Goal: Task Accomplishment & Management: Complete application form

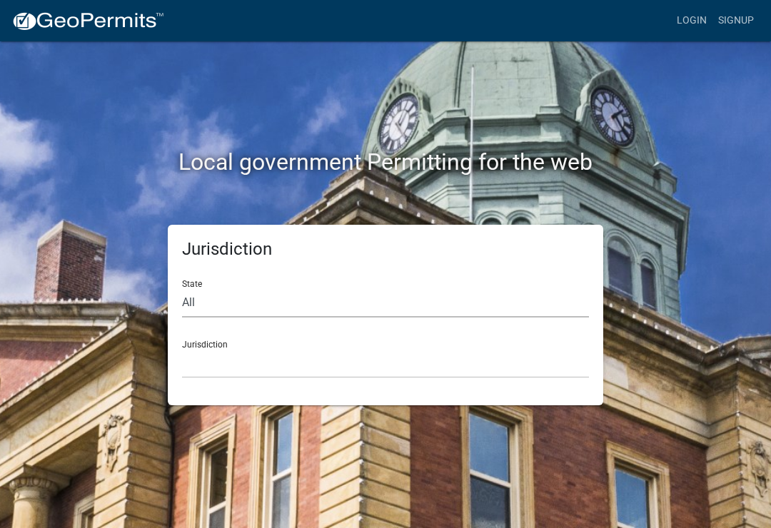
click at [217, 300] on select "All [US_STATE] [US_STATE] [US_STATE] [US_STATE] [US_STATE] [US_STATE] [US_STATE…" at bounding box center [385, 302] width 407 height 29
select select "[US_STATE]"
click at [264, 351] on select "[GEOGRAPHIC_DATA], [US_STATE][PERSON_NAME][GEOGRAPHIC_DATA], [US_STATE][PERSON_…" at bounding box center [385, 363] width 407 height 29
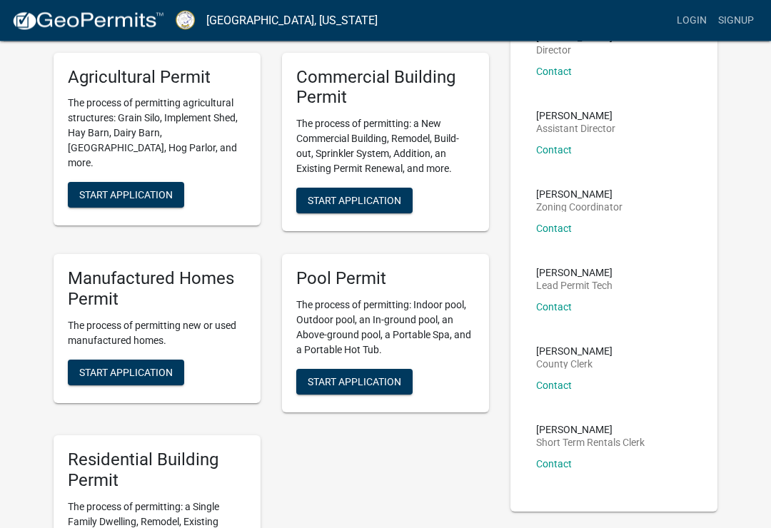
scroll to position [132, 0]
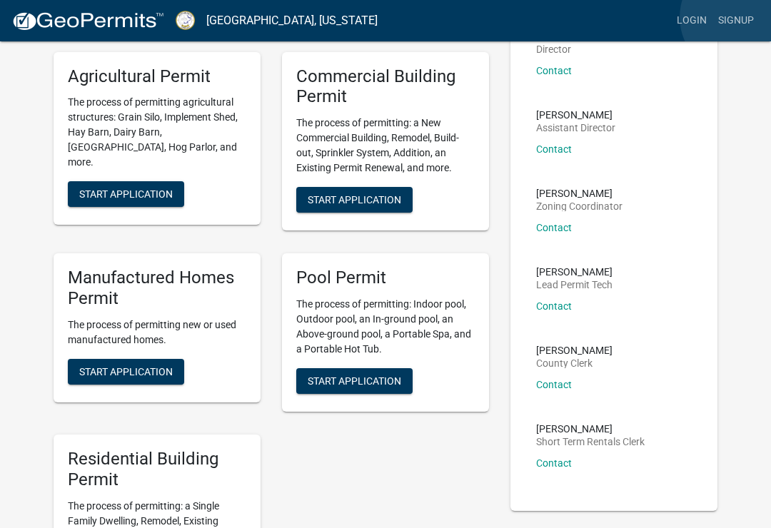
click at [739, 18] on link "Signup" at bounding box center [735, 20] width 47 height 27
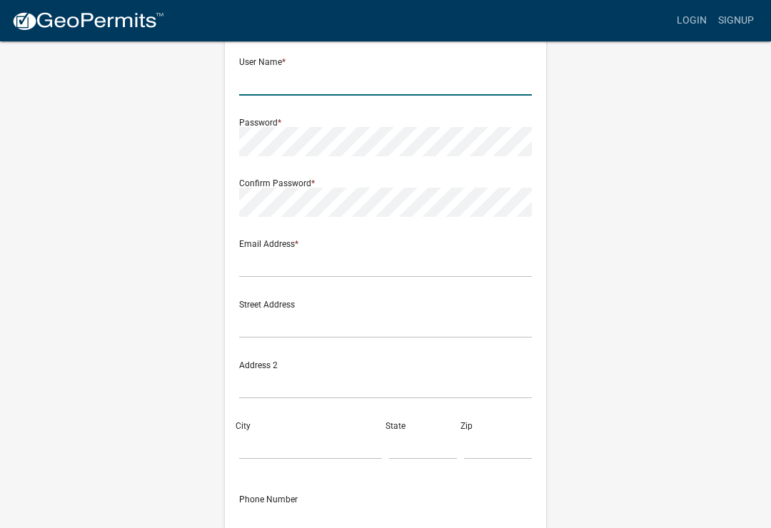
click at [375, 67] on input "text" at bounding box center [385, 80] width 293 height 29
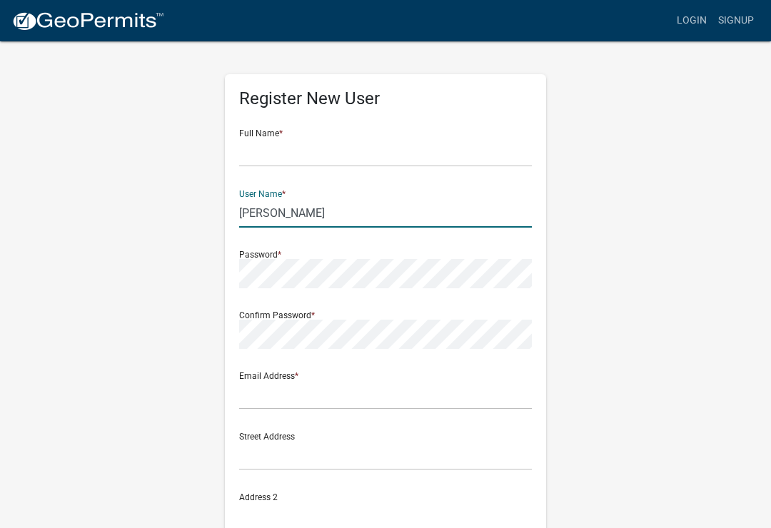
type input "J"
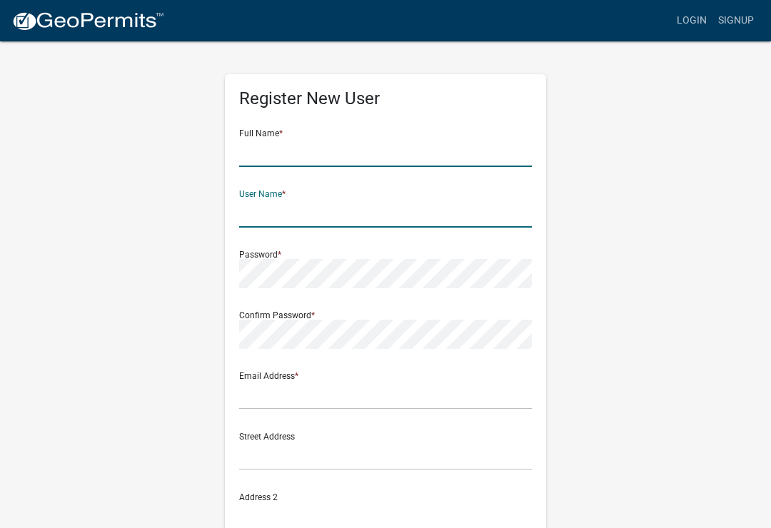
click at [288, 150] on input "text" at bounding box center [385, 152] width 293 height 29
type input "[PERSON_NAME]"
click at [355, 205] on input "text" at bounding box center [385, 212] width 293 height 29
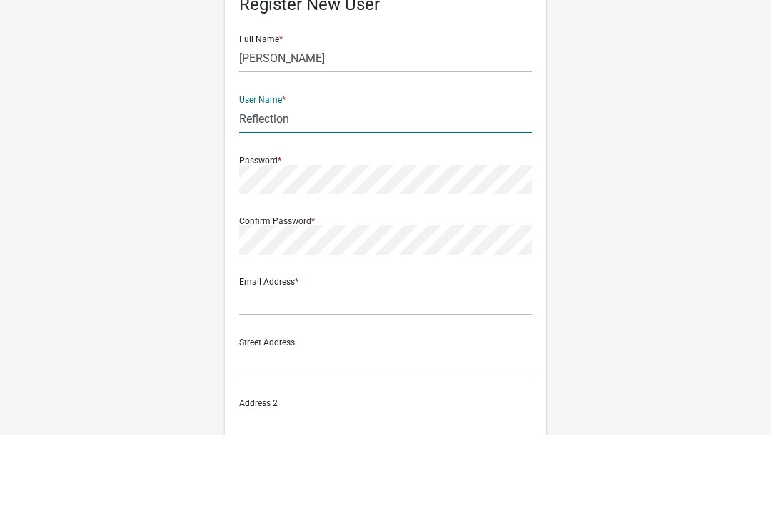
type input "Reflection"
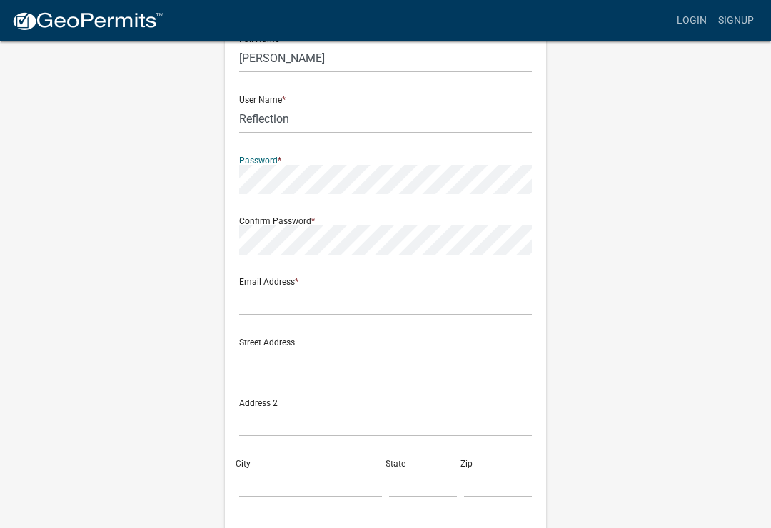
scroll to position [93, 0]
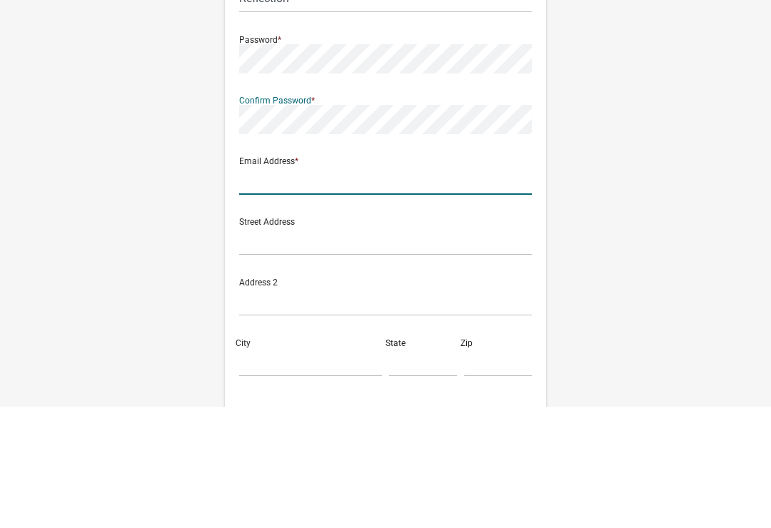
click at [337, 287] on input "text" at bounding box center [385, 301] width 293 height 29
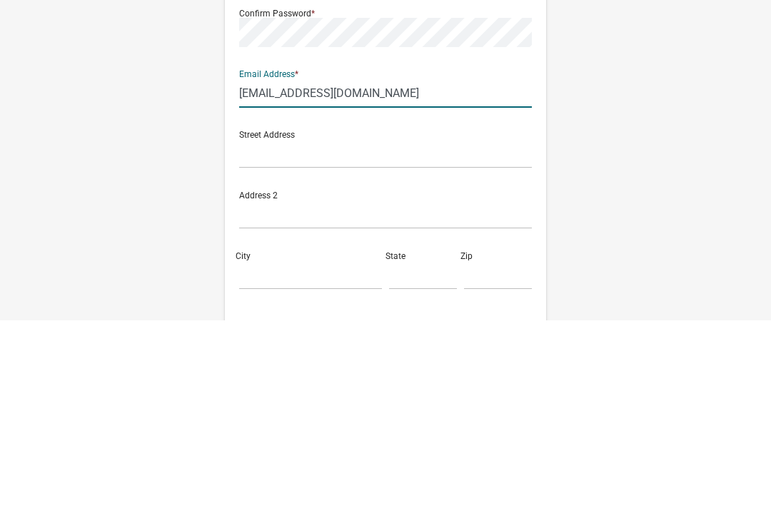
type input "[EMAIL_ADDRESS][DOMAIN_NAME]"
click at [333, 348] on input "text" at bounding box center [385, 362] width 293 height 29
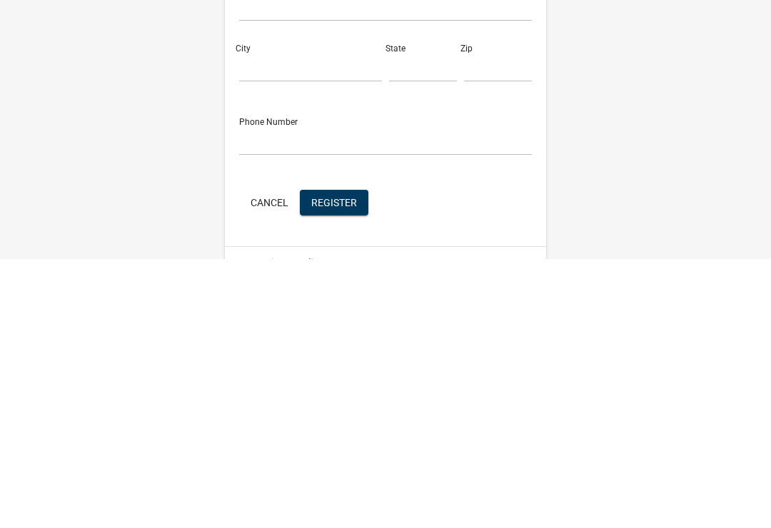
scroll to position [275, 0]
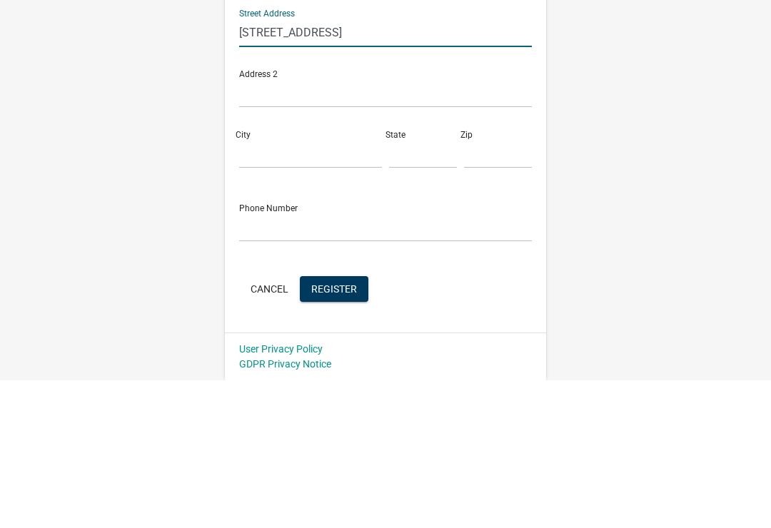
type input "[STREET_ADDRESS]"
click at [289, 288] on input "City" at bounding box center [310, 302] width 143 height 29
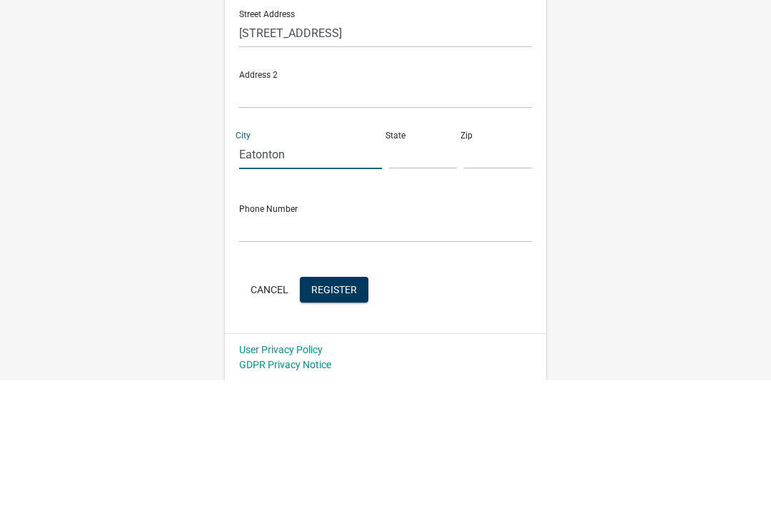
type input "Eatonton"
click at [416, 288] on input "text" at bounding box center [423, 302] width 68 height 29
type input "Ga"
click at [504, 288] on input "text" at bounding box center [498, 302] width 68 height 29
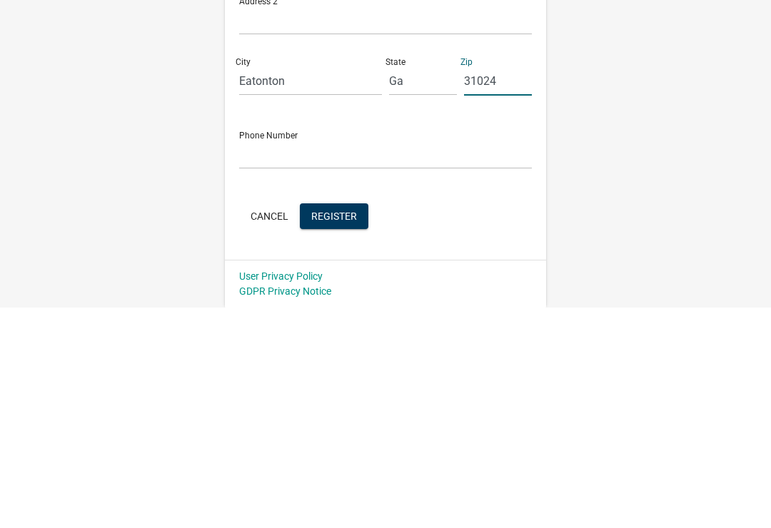
type input "31024"
click at [328, 361] on input "text" at bounding box center [385, 375] width 293 height 29
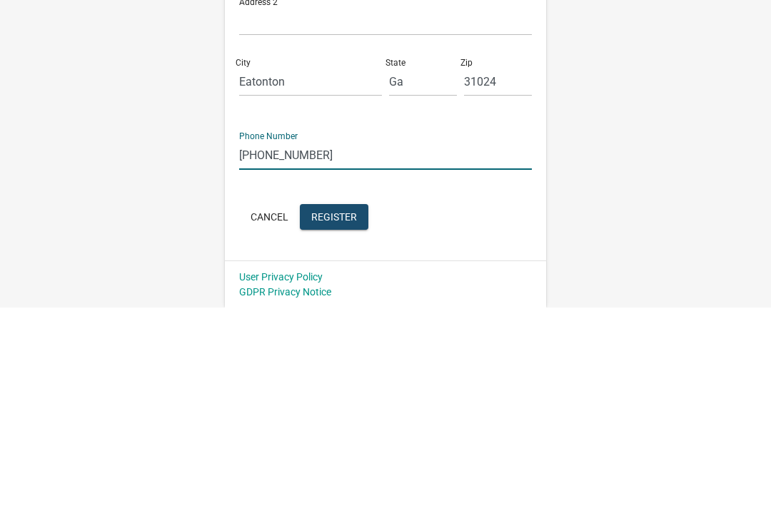
type input "[PHONE_NUMBER]"
click at [331, 431] on span "Register" at bounding box center [334, 436] width 46 height 11
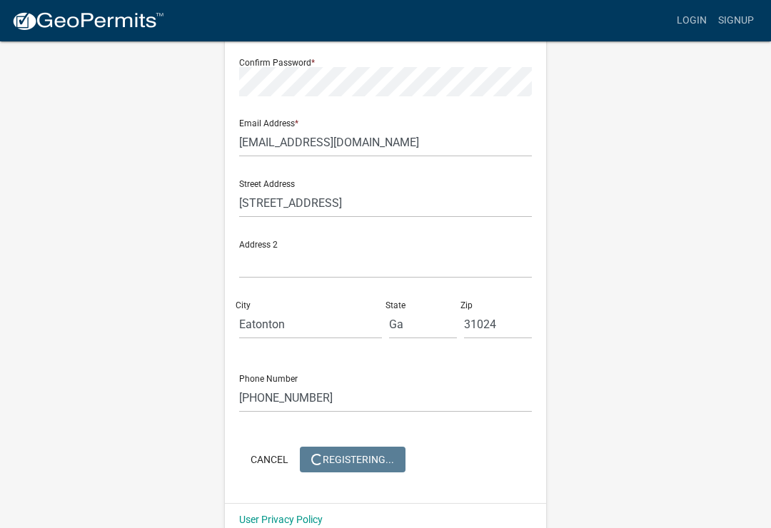
scroll to position [0, 0]
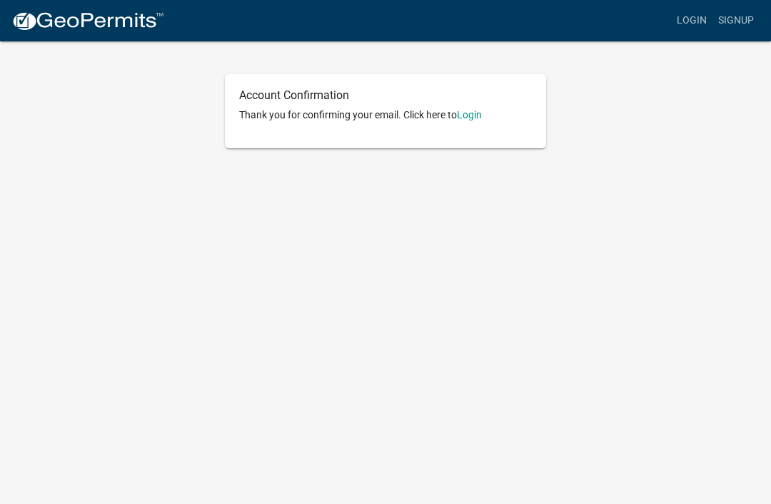
click at [473, 116] on link "Login" at bounding box center [469, 114] width 25 height 11
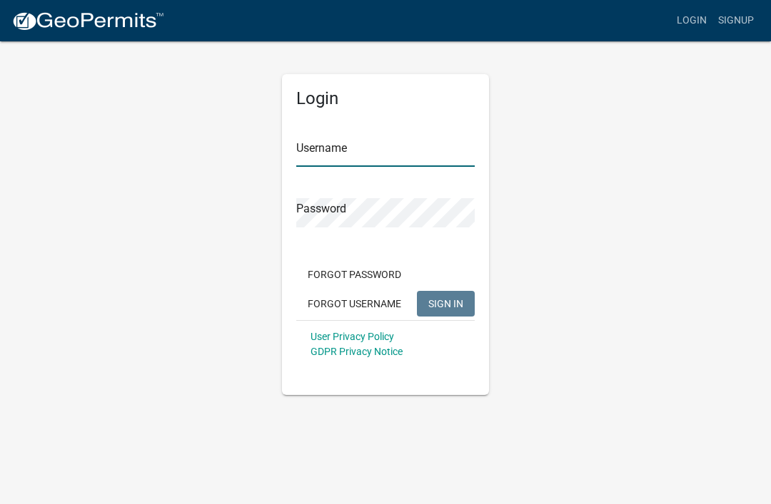
click at [377, 149] on input "Username" at bounding box center [385, 152] width 178 height 29
type input "Reflection"
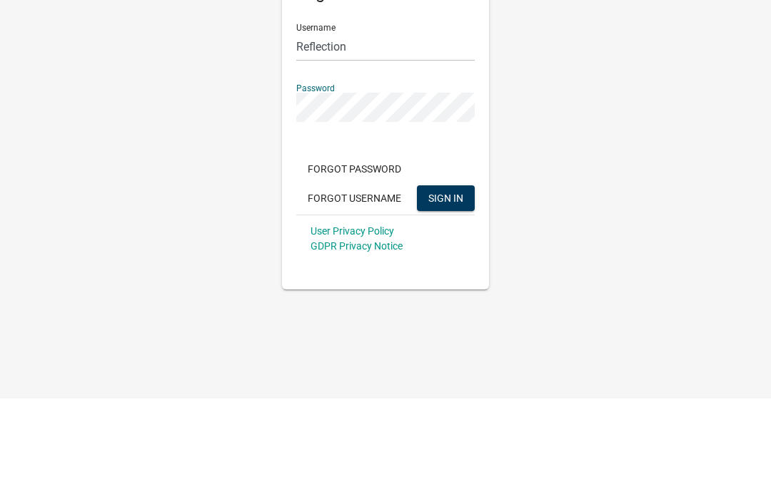
click at [450, 298] on span "SIGN IN" at bounding box center [445, 303] width 35 height 11
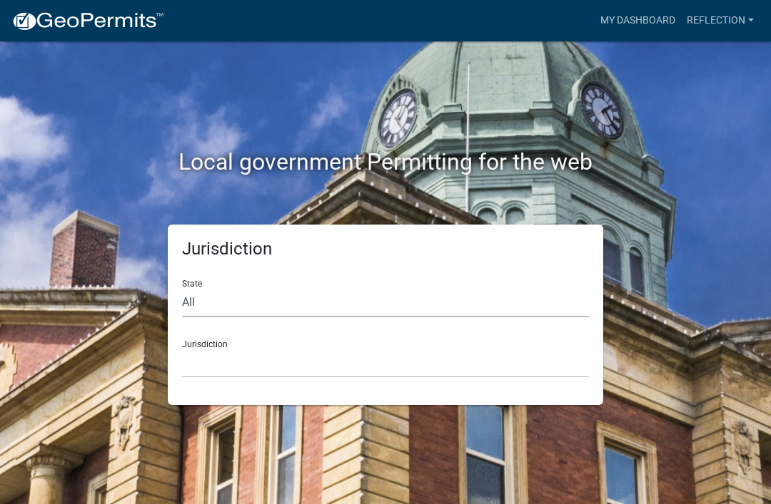
click at [225, 303] on select "All [US_STATE] [US_STATE] [US_STATE] [US_STATE] [US_STATE] [US_STATE] [US_STATE…" at bounding box center [385, 302] width 407 height 29
select select "[US_STATE]"
click at [245, 353] on select "[GEOGRAPHIC_DATA], [US_STATE][PERSON_NAME][GEOGRAPHIC_DATA], [US_STATE][PERSON_…" at bounding box center [385, 363] width 407 height 29
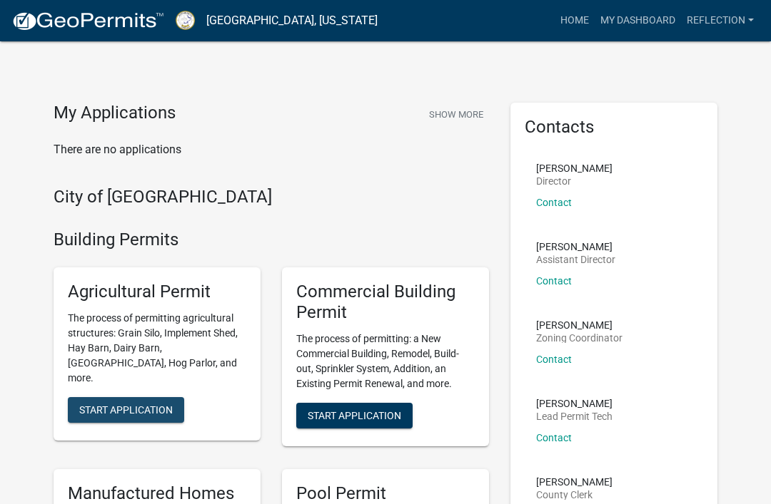
click at [132, 404] on span "Start Application" at bounding box center [125, 409] width 93 height 11
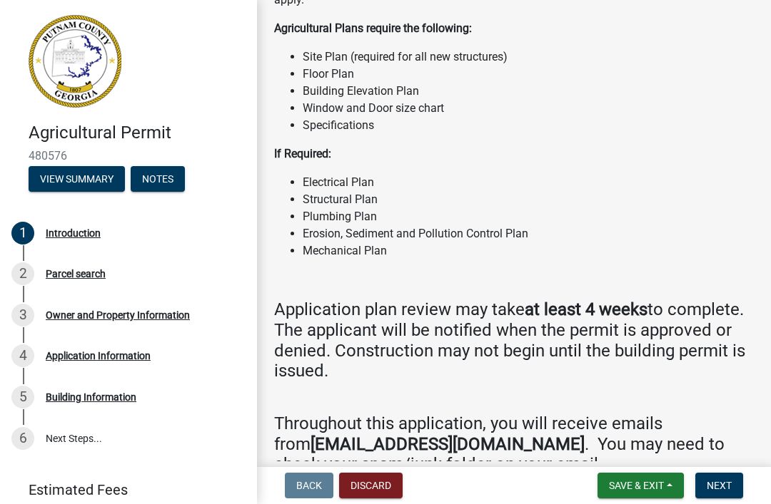
scroll to position [1150, 0]
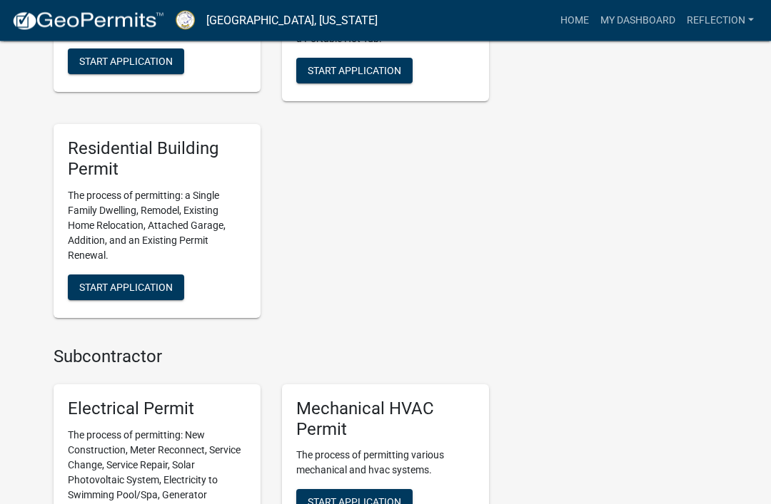
scroll to position [681, 0]
click at [146, 288] on span "Start Application" at bounding box center [125, 287] width 93 height 11
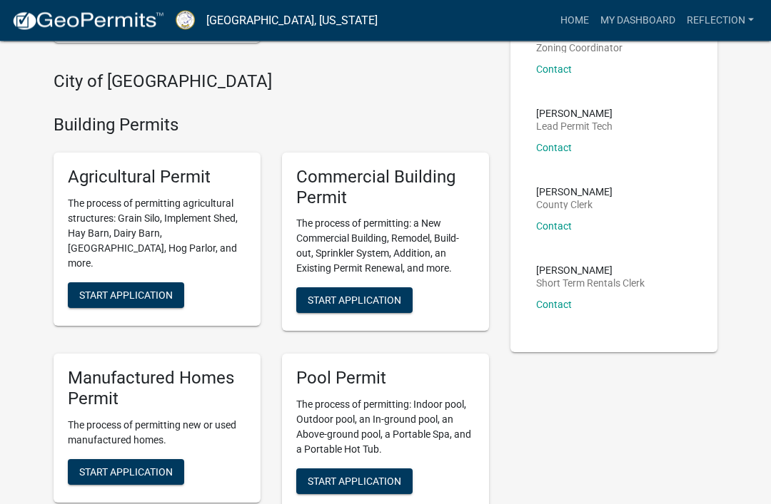
scroll to position [291, 0]
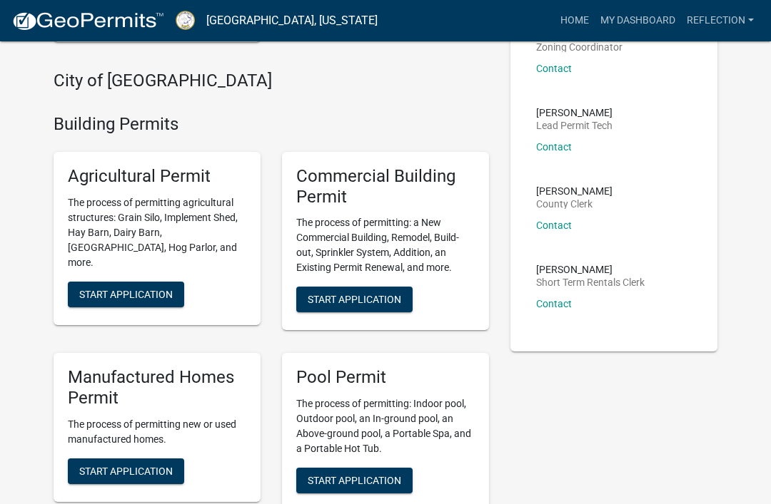
click at [140, 288] on span "Start Application" at bounding box center [125, 293] width 93 height 11
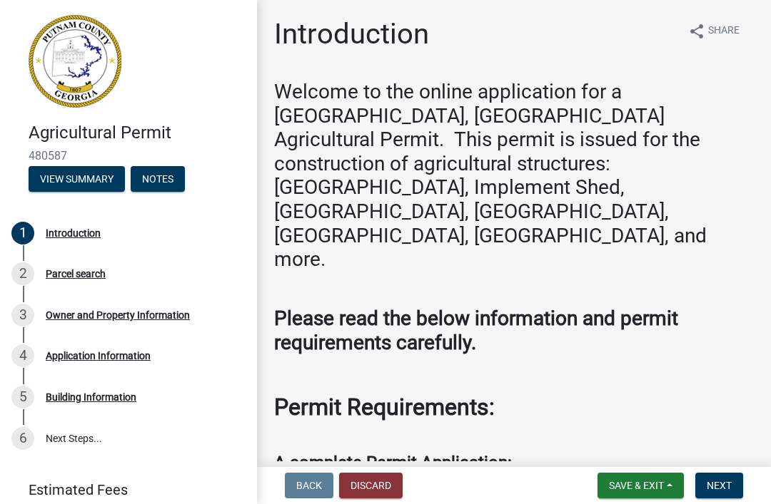
click at [370, 495] on button "Discard" at bounding box center [371, 486] width 64 height 26
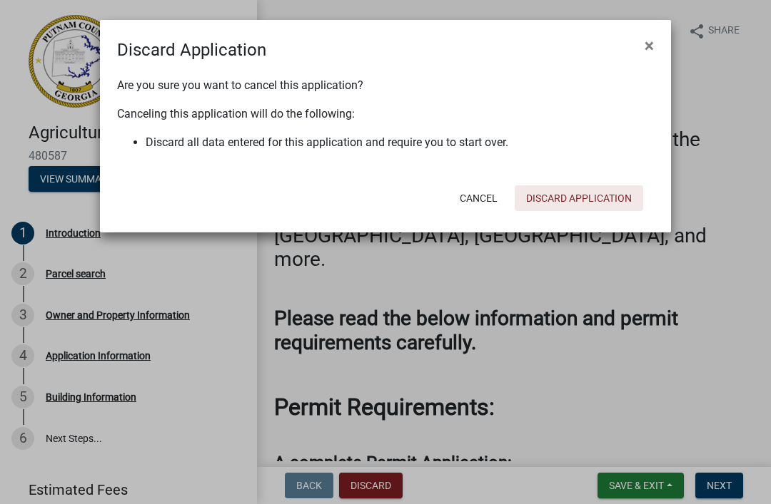
click at [579, 195] on button "Discard Application" at bounding box center [578, 199] width 128 height 26
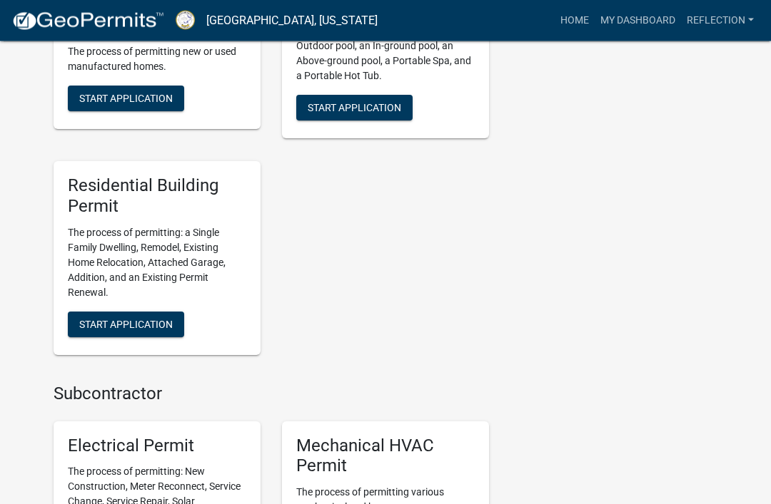
scroll to position [665, 0]
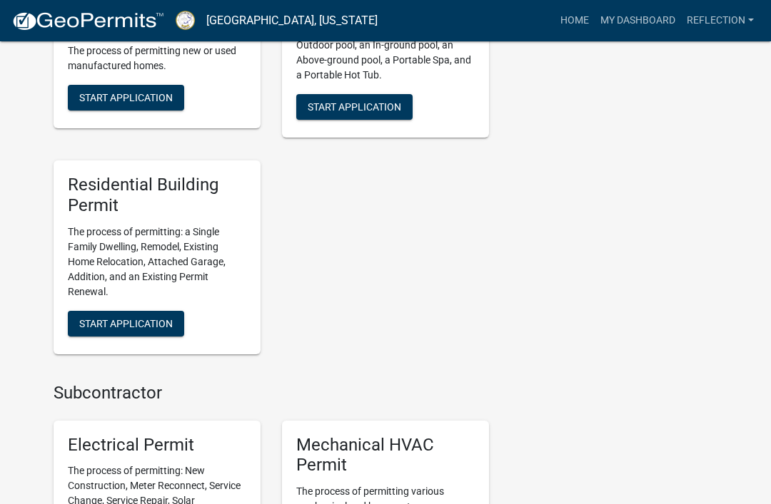
click at [143, 318] on span "Start Application" at bounding box center [125, 323] width 93 height 11
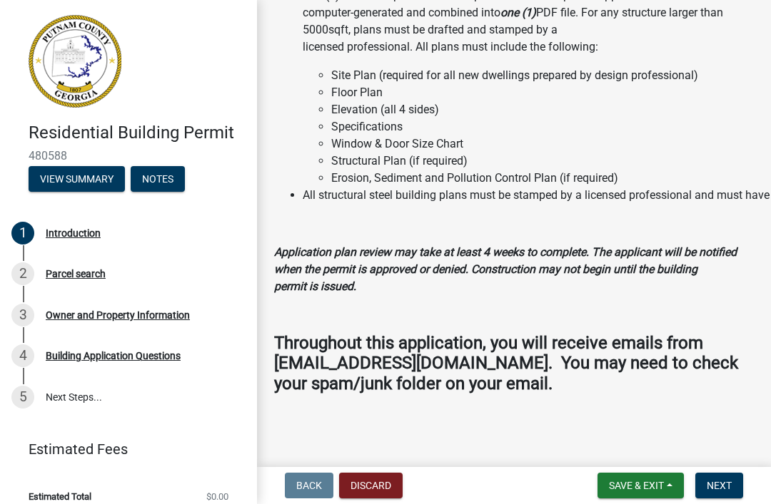
scroll to position [1617, 0]
click at [725, 492] on button "Next" at bounding box center [719, 486] width 48 height 26
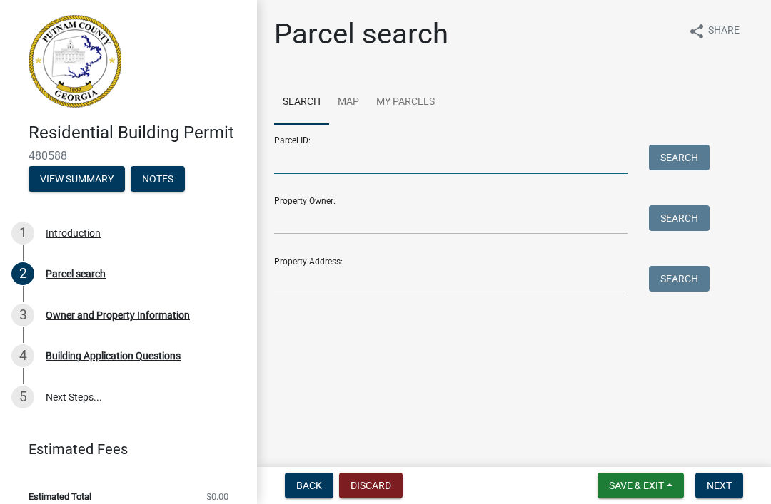
click at [337, 151] on input "Parcel ID:" at bounding box center [450, 159] width 353 height 29
type input "096012022"
click at [686, 148] on button "Search" at bounding box center [679, 158] width 61 height 26
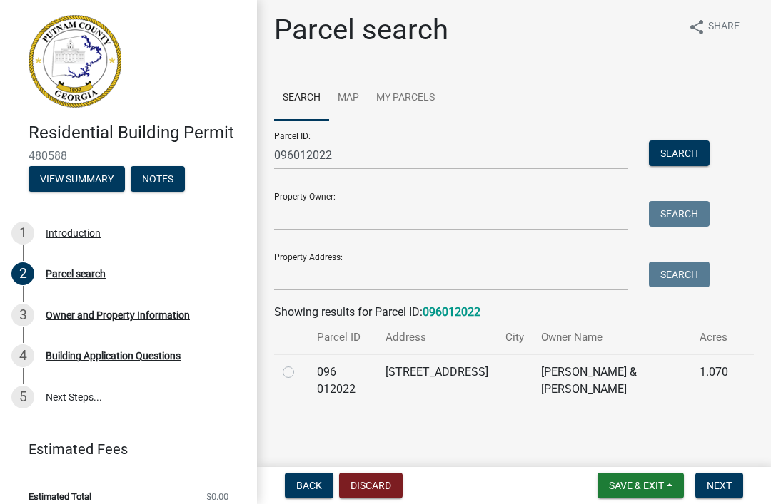
scroll to position [4, 0]
click at [719, 489] on span "Next" at bounding box center [718, 485] width 25 height 11
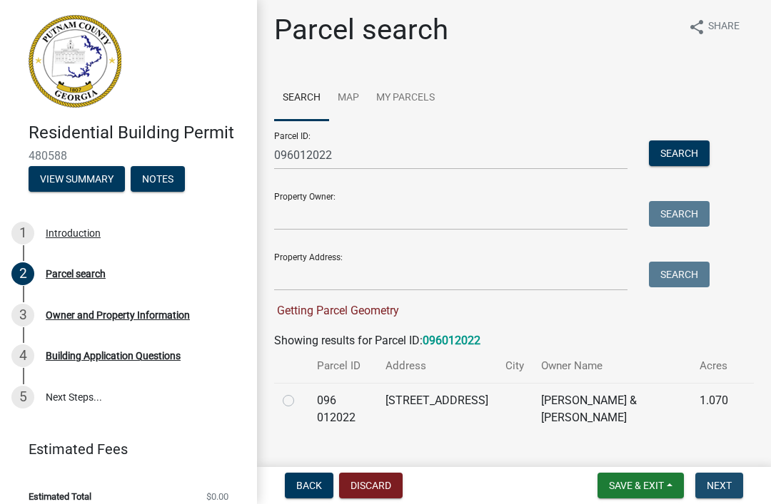
click at [727, 481] on span "Next" at bounding box center [718, 485] width 25 height 11
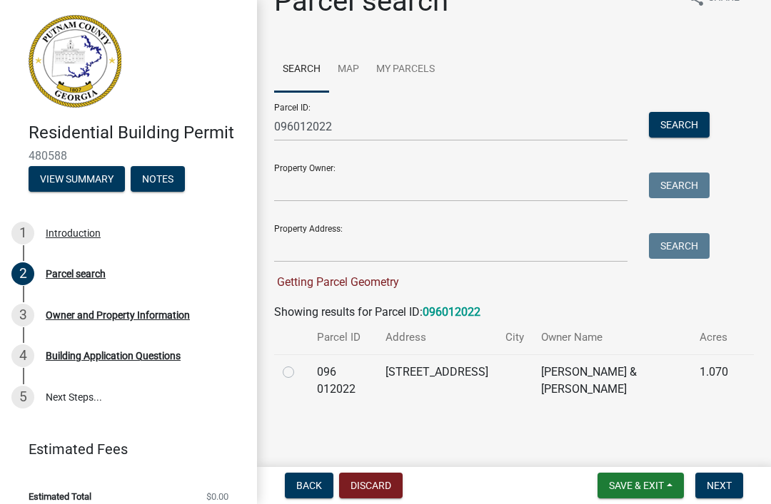
scroll to position [33, 0]
click at [365, 185] on input "Property Owner:" at bounding box center [450, 187] width 353 height 29
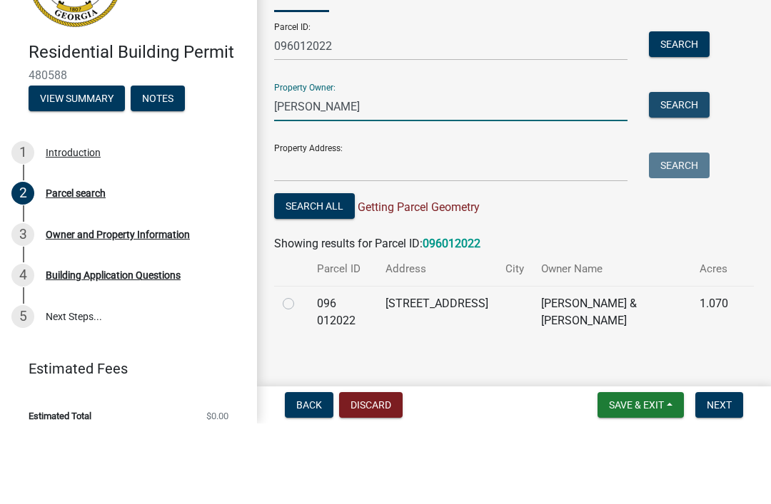
type input "[PERSON_NAME]"
click at [684, 173] on button "Search" at bounding box center [679, 186] width 61 height 26
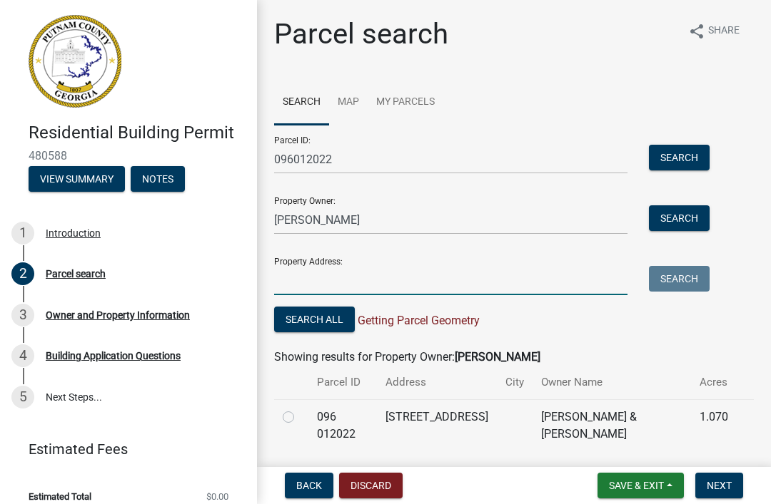
click at [337, 268] on input "Property Address:" at bounding box center [450, 280] width 353 height 29
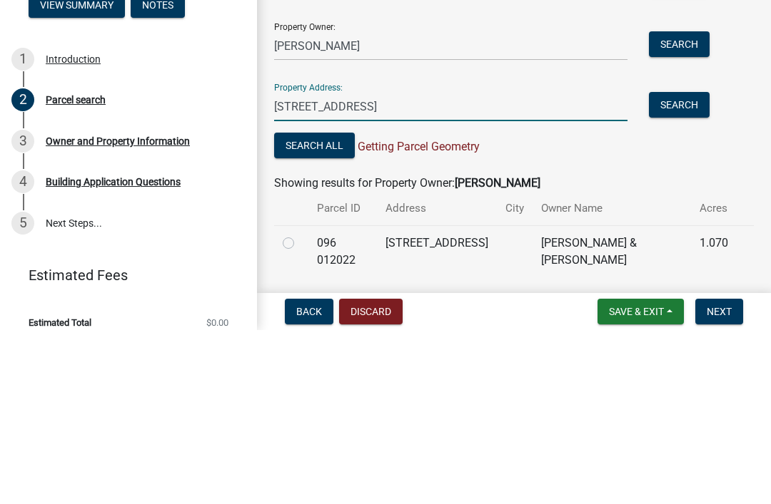
type input "[STREET_ADDRESS]"
click at [323, 307] on button "Search All" at bounding box center [314, 320] width 81 height 26
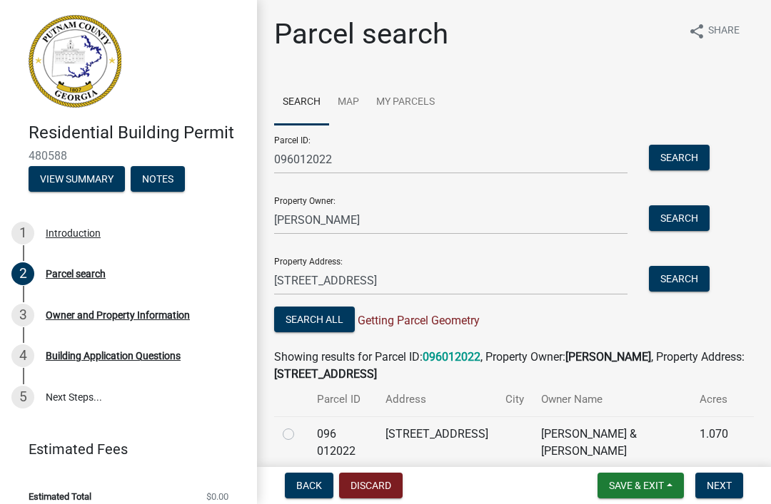
click at [690, 222] on button "Search" at bounding box center [679, 219] width 61 height 26
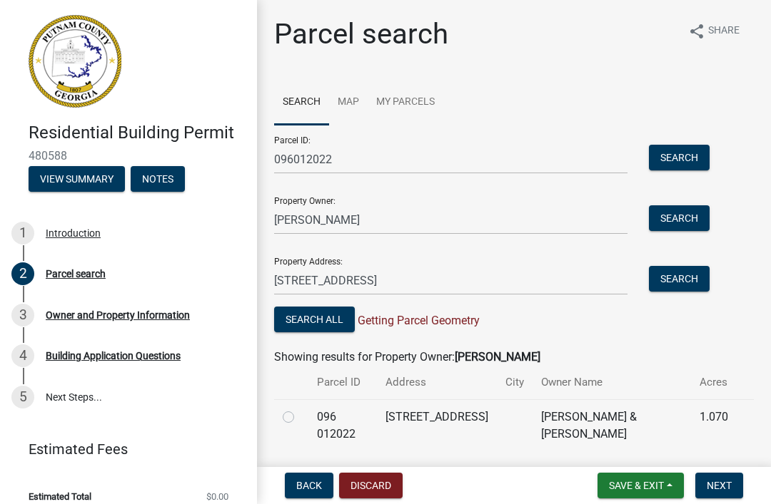
click at [682, 281] on button "Search" at bounding box center [679, 279] width 61 height 26
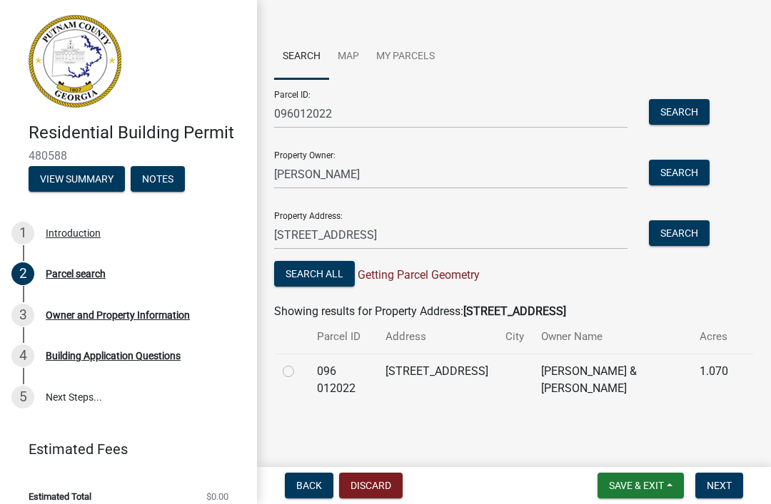
scroll to position [45, 0]
click at [300, 364] on label at bounding box center [300, 364] width 0 height 0
click at [300, 373] on 012022 "radio" at bounding box center [304, 368] width 9 height 9
radio 012022 "true"
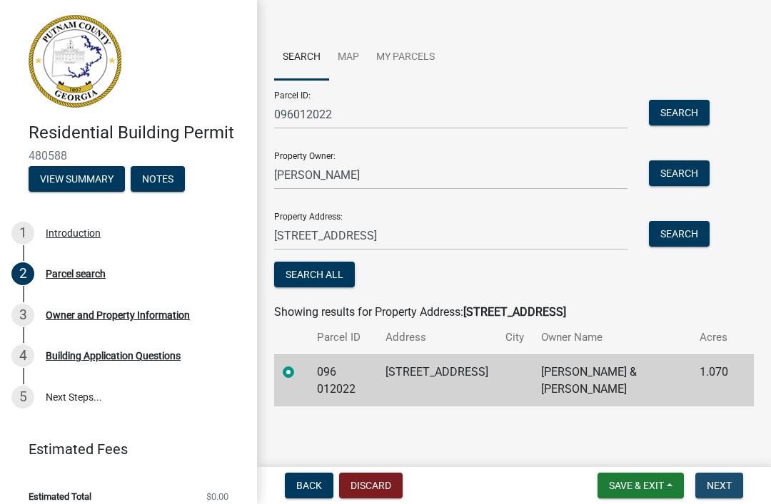
click at [729, 487] on span "Next" at bounding box center [718, 485] width 25 height 11
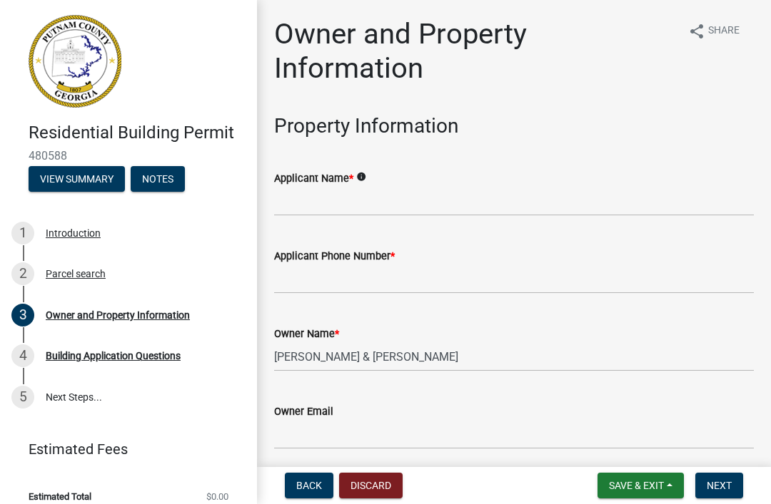
click at [428, 180] on div "Applicant Name * info" at bounding box center [514, 178] width 480 height 17
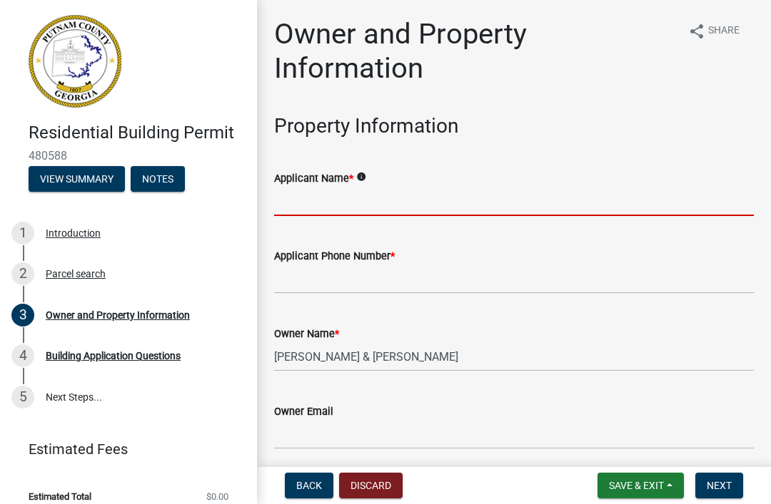
click at [378, 197] on input "Applicant Name *" at bounding box center [514, 201] width 480 height 29
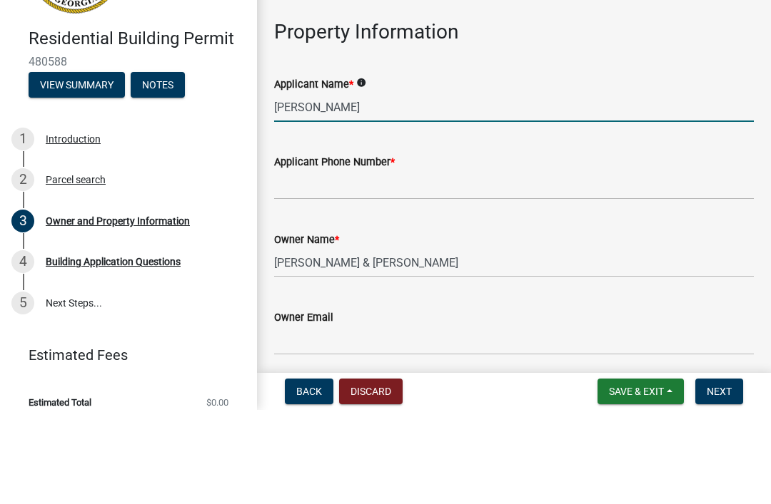
type input "[PERSON_NAME]"
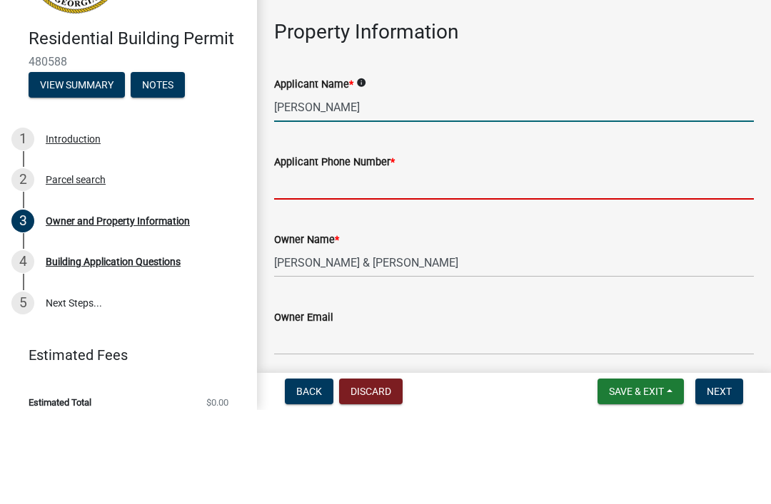
click at [427, 265] on input "Applicant Phone Number *" at bounding box center [514, 279] width 480 height 29
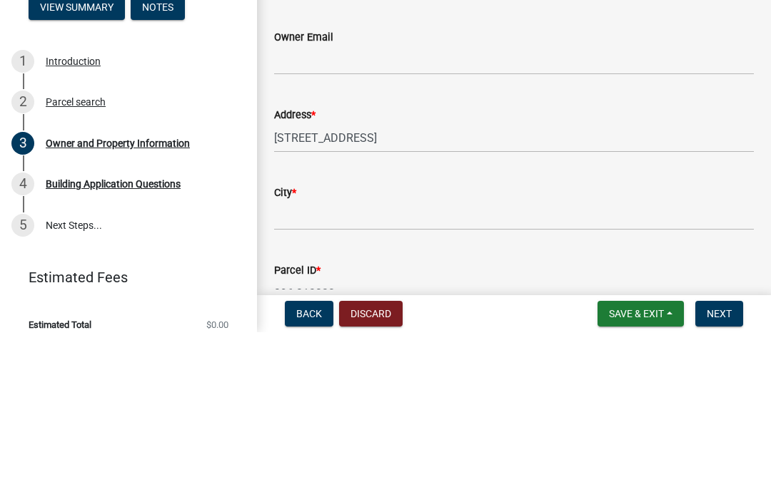
scroll to position [203, 0]
type input "[PHONE_NUMBER]"
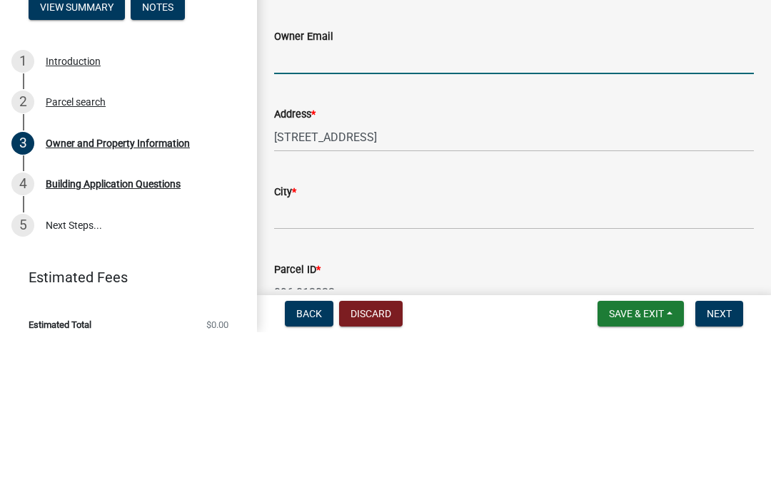
click at [366, 217] on input "Owner Email" at bounding box center [514, 231] width 480 height 29
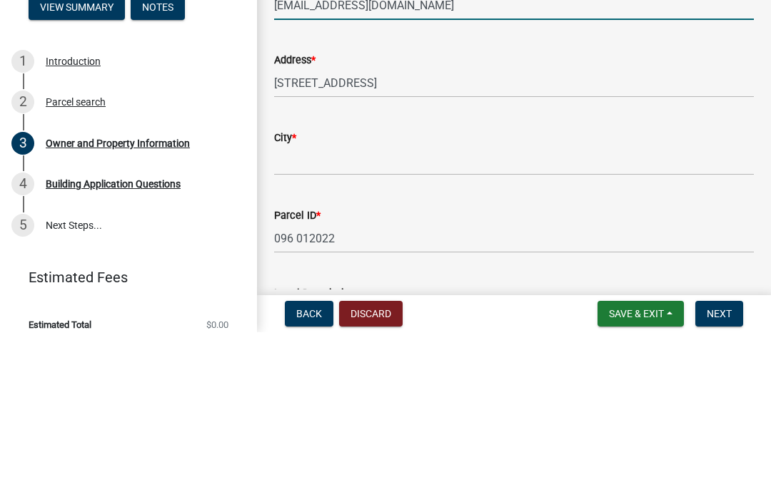
scroll to position [259, 0]
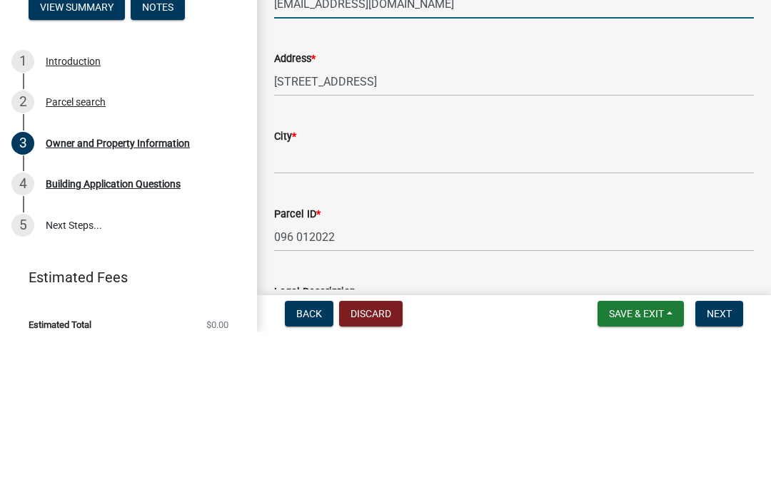
type input "[EMAIL_ADDRESS][DOMAIN_NAME]"
click at [378, 317] on input "City *" at bounding box center [514, 331] width 480 height 29
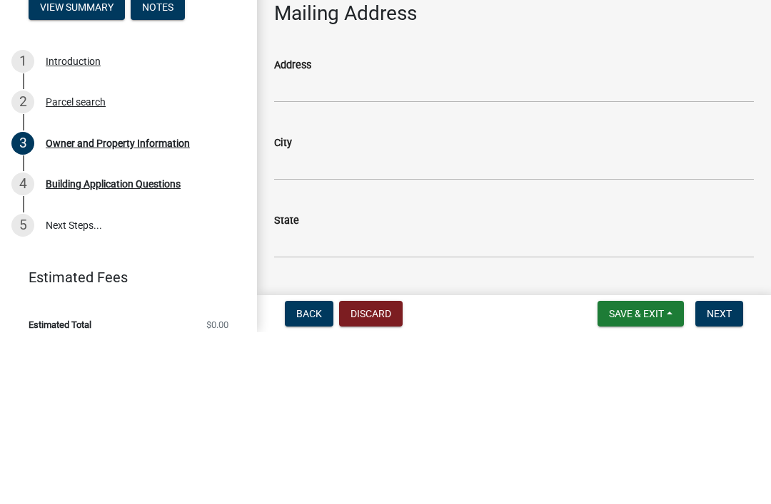
scroll to position [676, 0]
type input "Eatonton"
click at [366, 246] on input "Address" at bounding box center [514, 260] width 480 height 29
type input "108 Alexander lakes Dr."
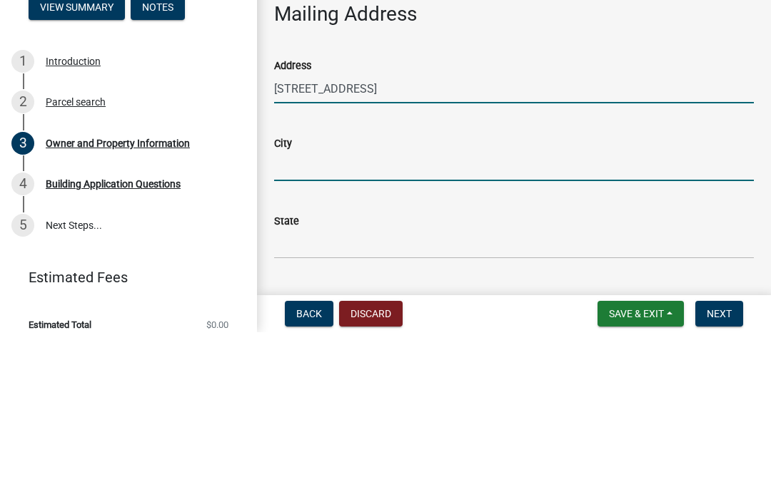
click at [353, 324] on input "City" at bounding box center [514, 338] width 480 height 29
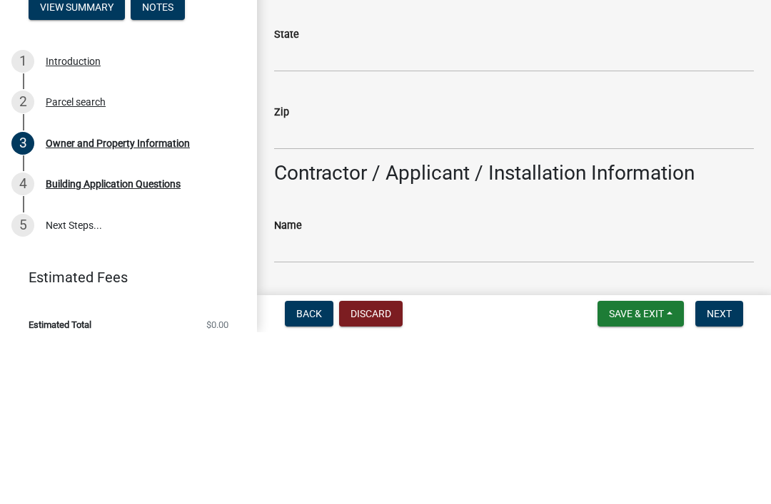
scroll to position [863, 0]
type input "Eatonton"
click at [353, 214] on input "State" at bounding box center [514, 228] width 480 height 29
type input "[US_STATE]"
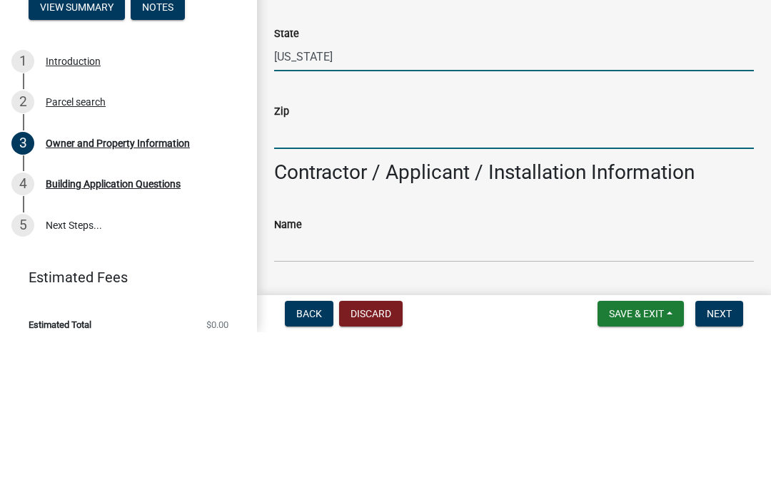
click at [345, 292] on input "Zip" at bounding box center [514, 306] width 480 height 29
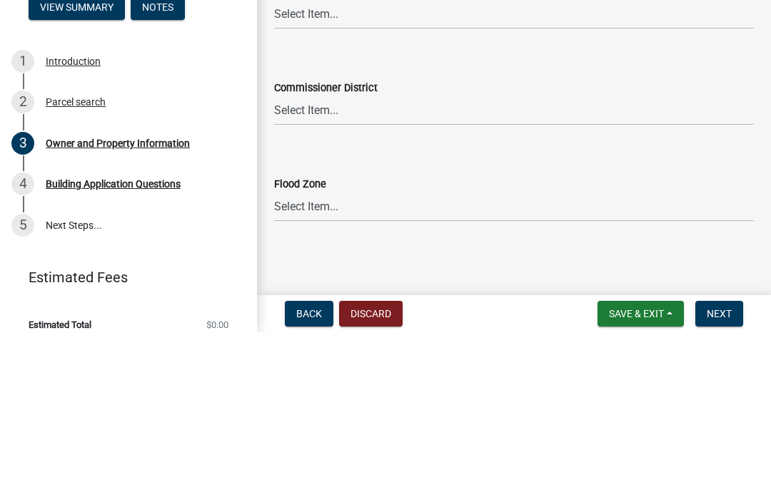
scroll to position [2515, 0]
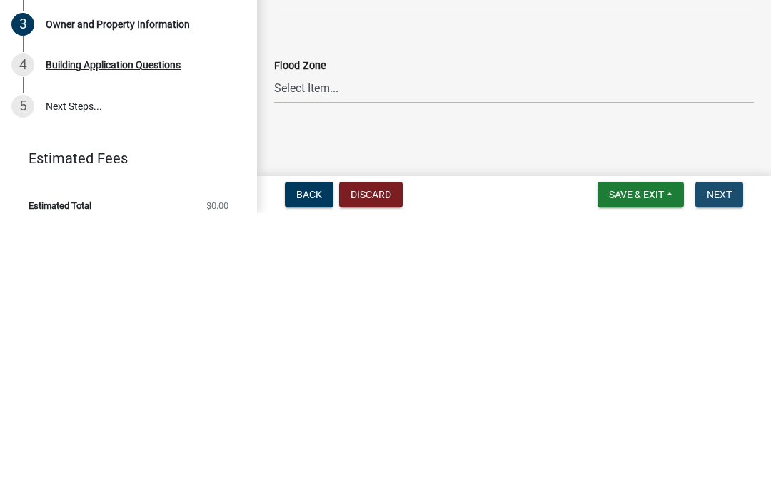
type input "31024"
click at [716, 480] on span "Next" at bounding box center [718, 485] width 25 height 11
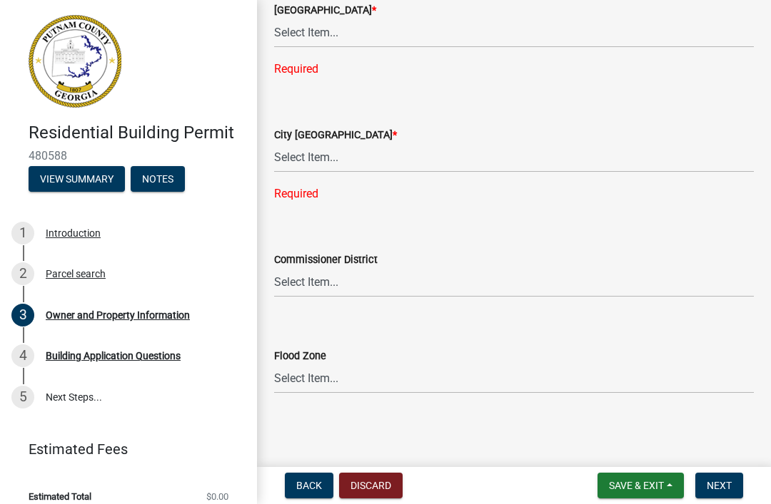
scroll to position [2635, 0]
click at [153, 362] on div "4 Building Application Questions" at bounding box center [122, 356] width 223 height 23
click at [194, 402] on link "5 Next Steps..." at bounding box center [128, 397] width 257 height 41
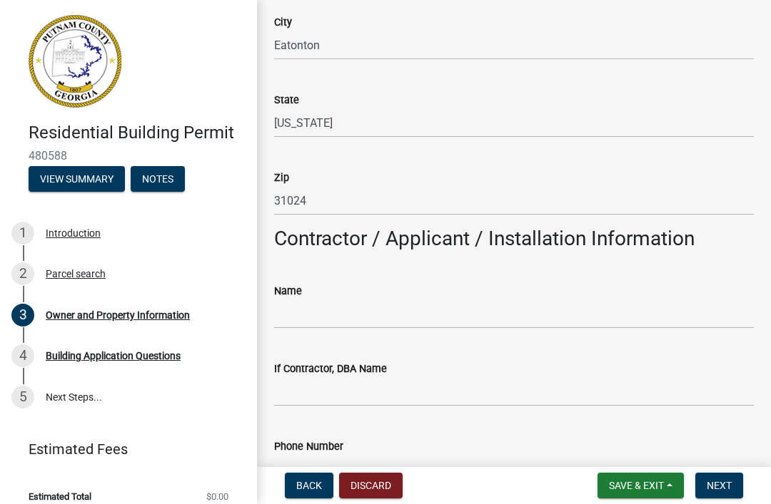
scroll to position [977, 0]
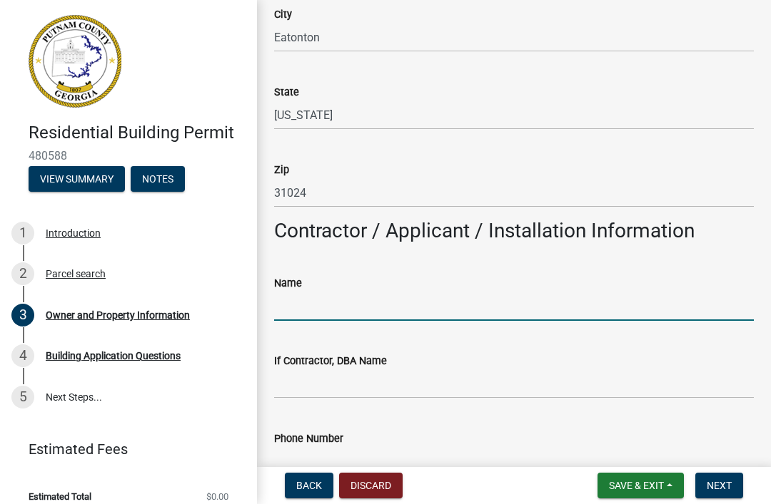
click at [342, 295] on input "Name" at bounding box center [514, 306] width 480 height 29
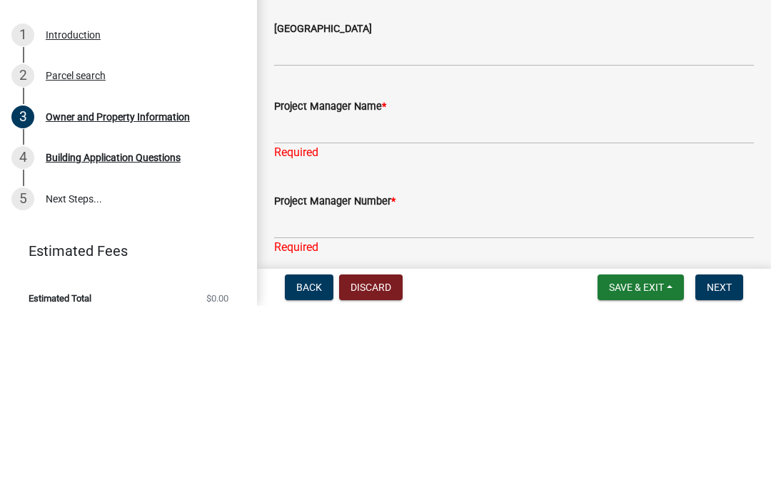
scroll to position [2049, 0]
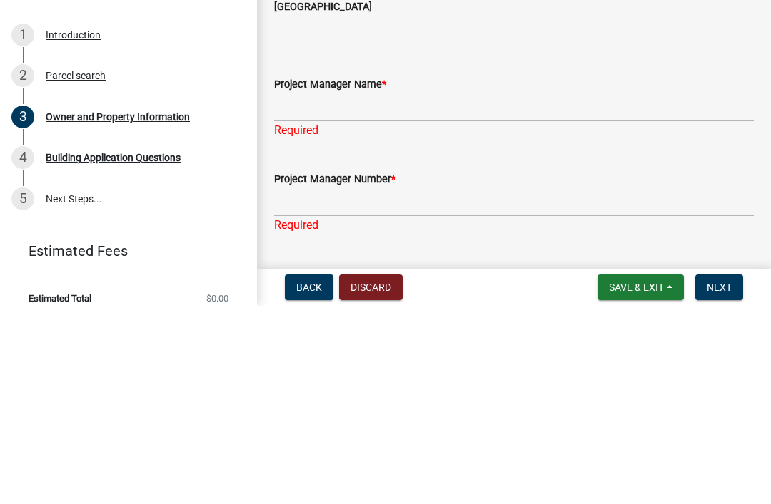
type input "Home owner"
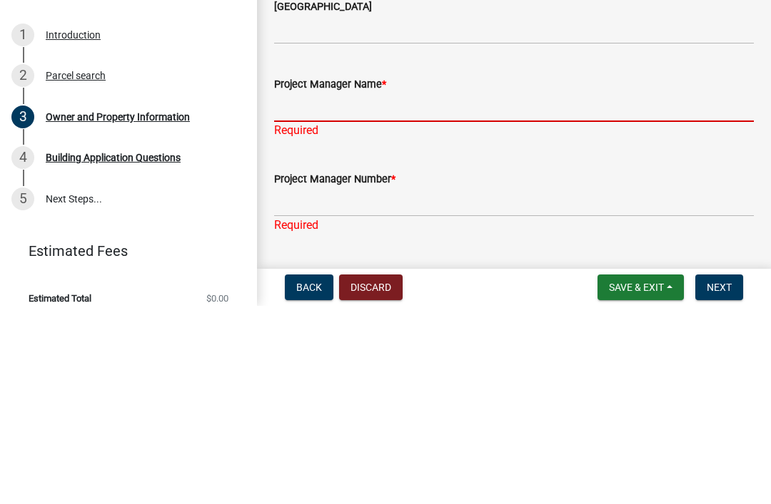
click at [400, 291] on input "Project Manager Name *" at bounding box center [514, 305] width 480 height 29
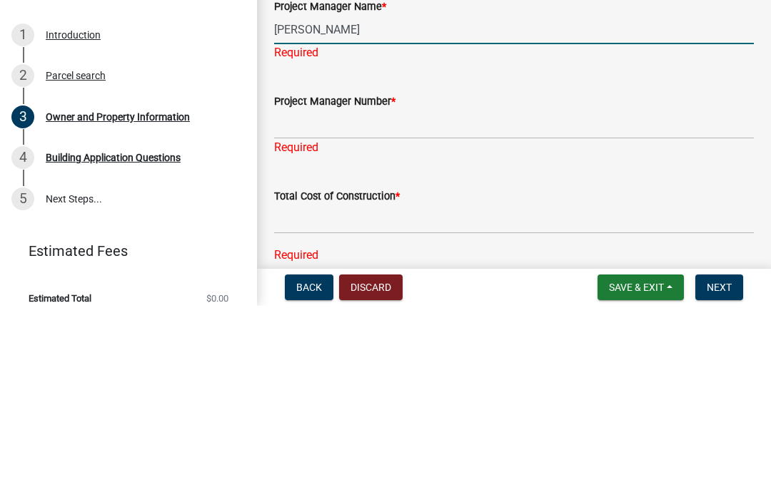
scroll to position [2127, 0]
type input "[PERSON_NAME]"
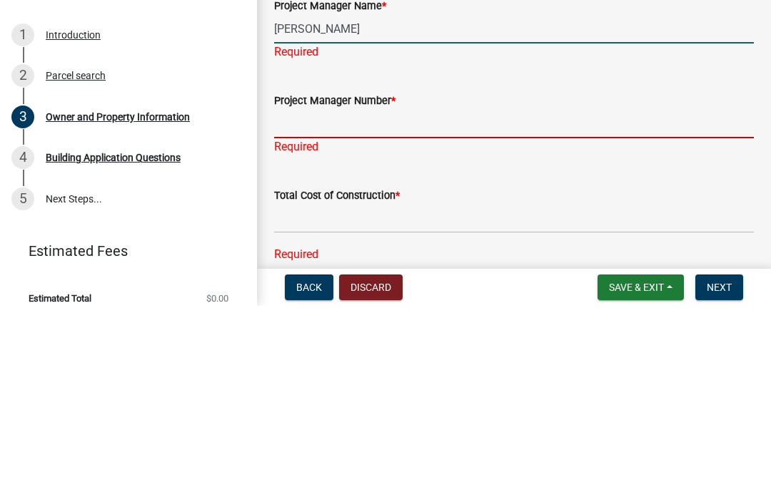
click at [367, 308] on input "Project Manager Number *" at bounding box center [514, 322] width 480 height 29
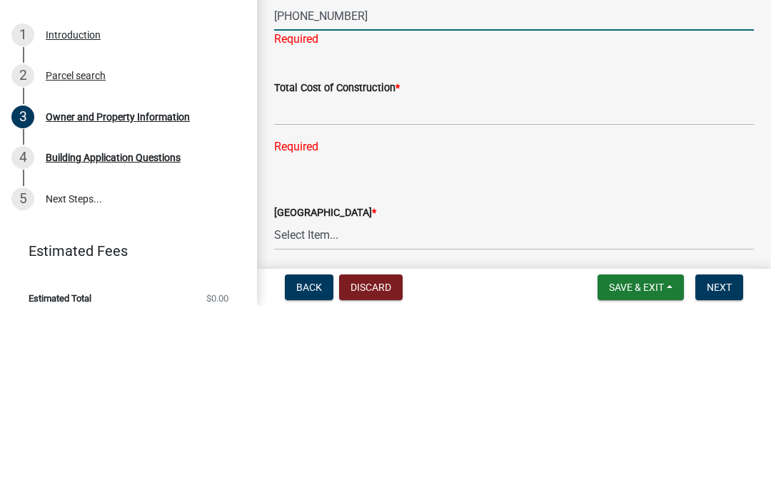
scroll to position [2231, 0]
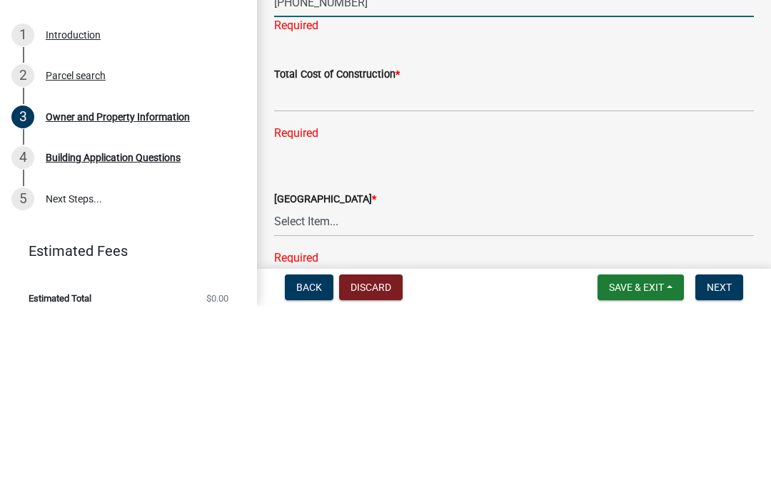
type input "[PHONE_NUMBER]"
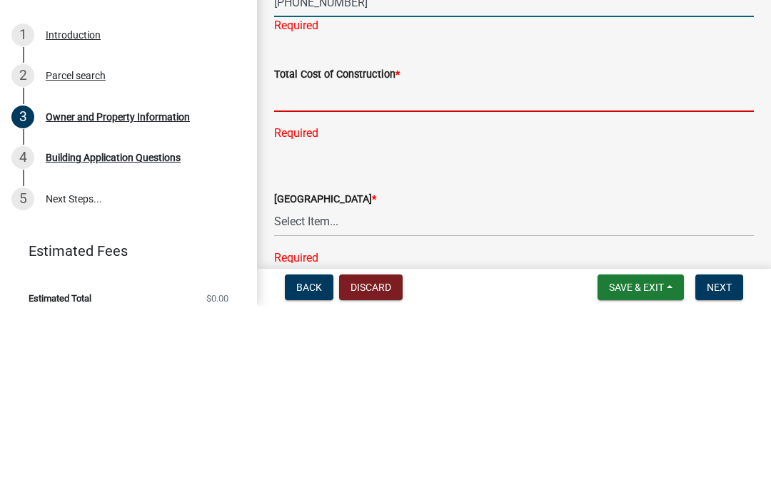
click at [412, 281] on input "text" at bounding box center [514, 295] width 480 height 29
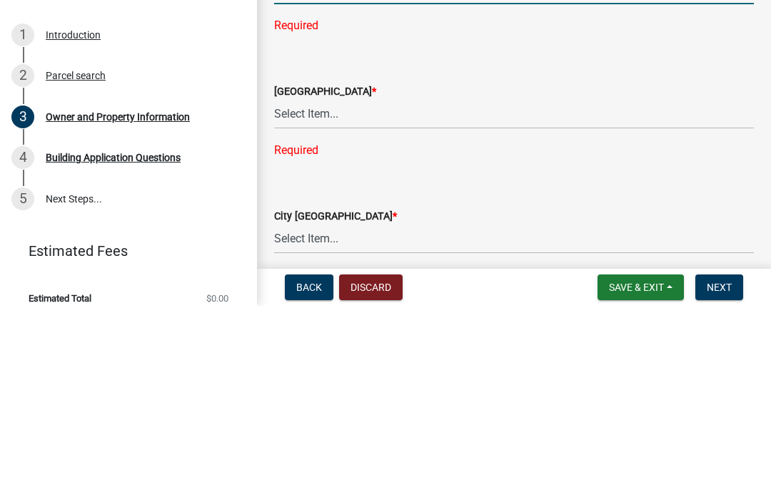
scroll to position [2327, 0]
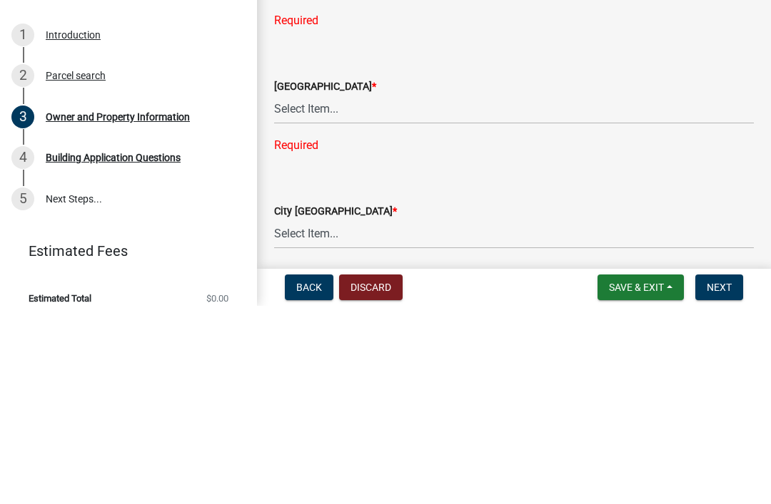
click at [446, 276] on div "County Zoning District * Select Item... AG-1 R-1R R-1 R-2 MHP RM-1 RM-3 C-1 C-2…" at bounding box center [514, 299] width 480 height 46
type input "-5500.001"
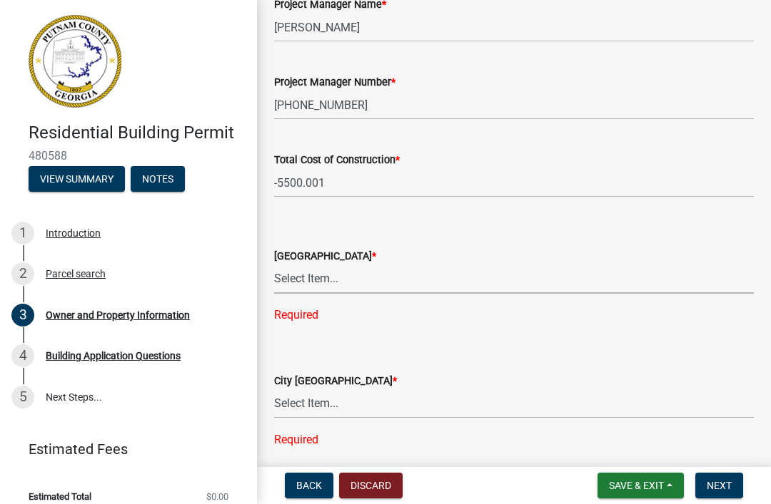
click at [440, 265] on select "Select Item... AG-1 R-1R R-1 R-2 MHP RM-1 RM-3 C-1 C-2 I-M PUD N/A" at bounding box center [514, 279] width 480 height 29
select select "a6b90f04-145f-43dc-a4e6-6d5ec8e28ec9"
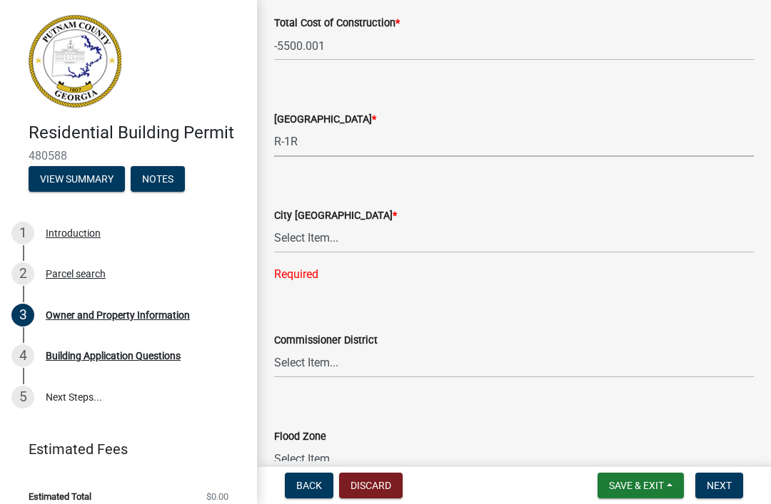
scroll to position [2465, 0]
click at [419, 219] on div "City Zoning District *" at bounding box center [514, 214] width 480 height 17
click at [365, 224] on select "Select Item... A-1 A-2 R-1 R-2 R-3 R-4 MHP C-1 C-2 I-1 I-2 DB FH H-P N/A" at bounding box center [514, 237] width 480 height 29
select select "83394b22-4a11-496c-8e5c-75ade2e72faf"
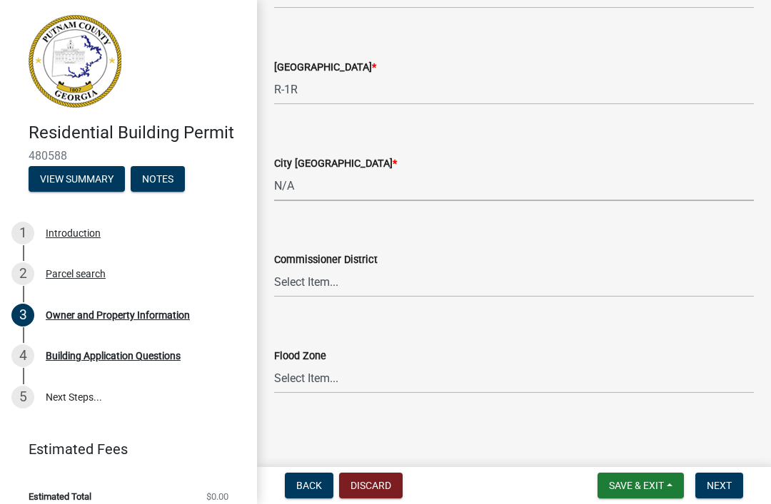
scroll to position [2515, 0]
click at [417, 280] on select "Select Item... District 1 District 2 District 3 District 4" at bounding box center [514, 283] width 480 height 29
select select "469c5908-2854-42d5-89ed-bee7fc26529e"
click at [412, 369] on select "Select Item... Zone A Zone V Zone A99 Zone AE Zone AO Zone AH Zone VE Zone AR Z…" at bounding box center [514, 379] width 480 height 29
click at [722, 484] on span "Next" at bounding box center [718, 485] width 25 height 11
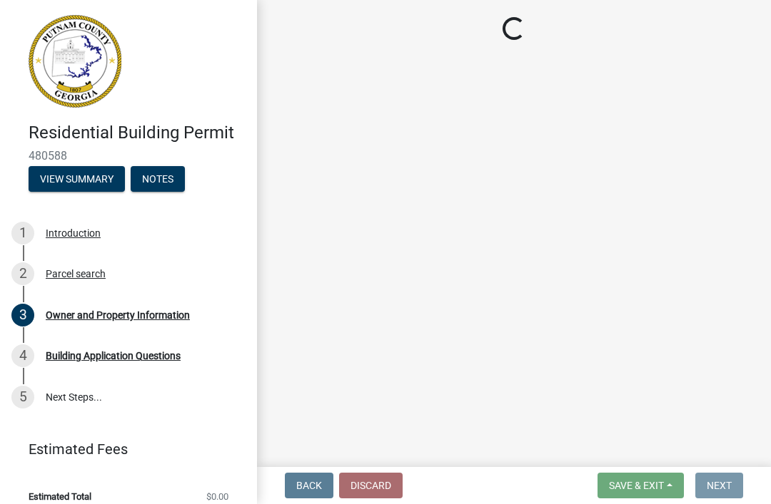
scroll to position [0, 0]
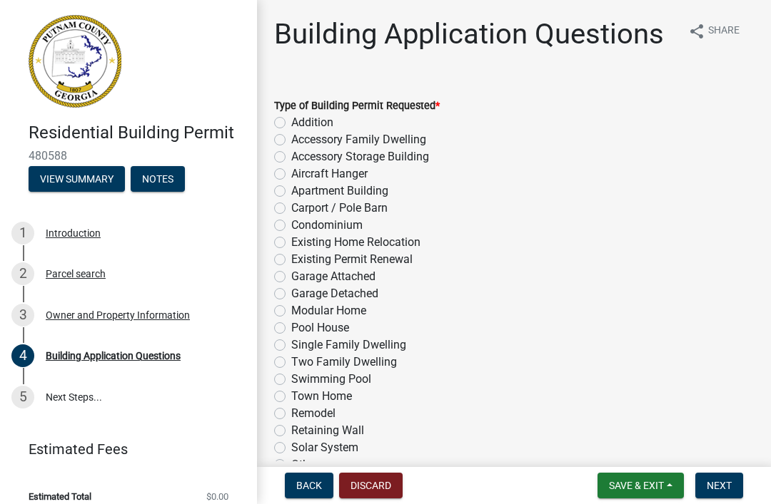
click at [291, 154] on label "Accessory Storage Building" at bounding box center [360, 156] width 138 height 17
click at [291, 154] on input "Accessory Storage Building" at bounding box center [295, 152] width 9 height 9
radio input "true"
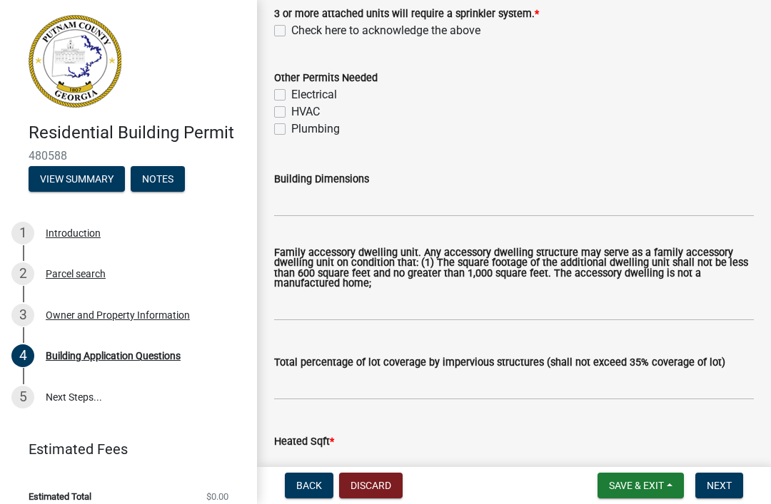
scroll to position [594, 0]
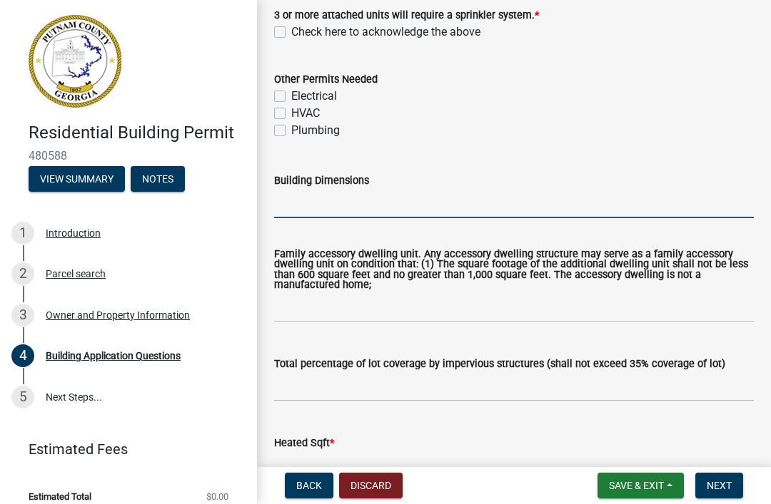
click at [398, 199] on input "Building Dimensions" at bounding box center [514, 203] width 480 height 29
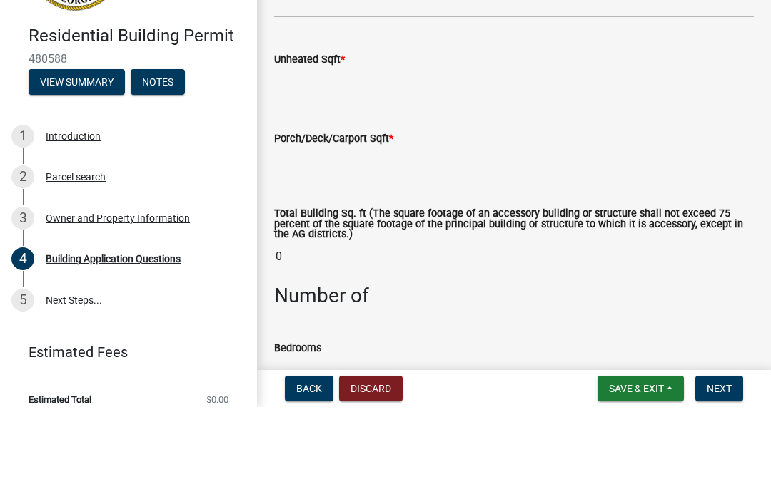
scroll to position [961, 0]
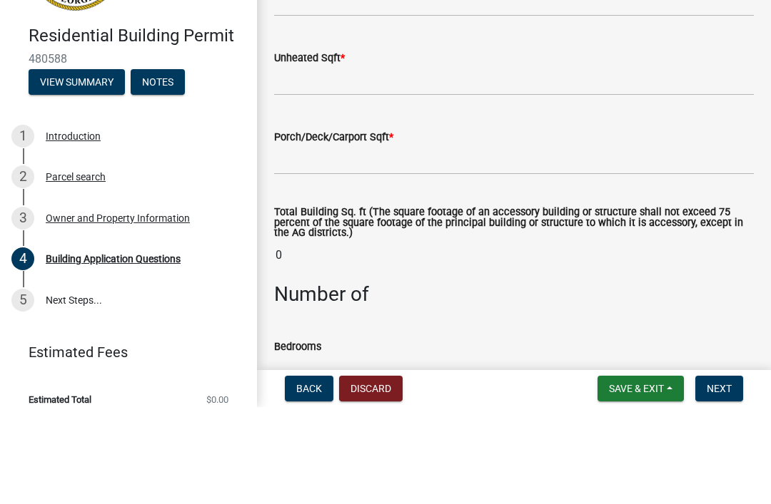
type input "10x16"
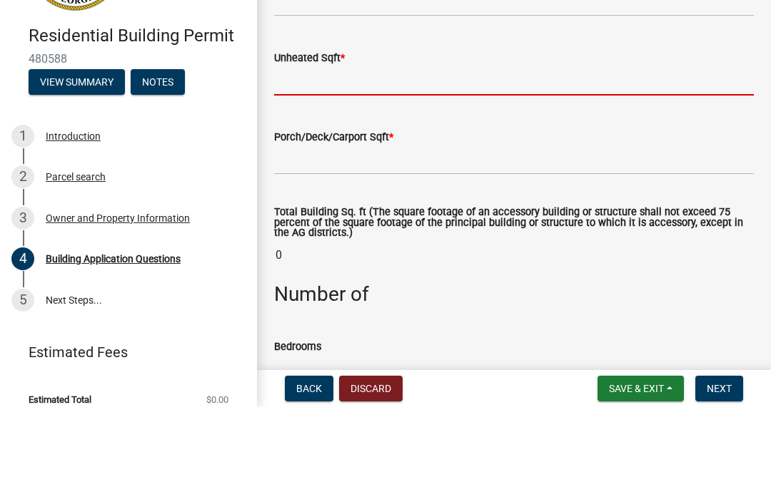
click at [385, 163] on input "text" at bounding box center [514, 177] width 480 height 29
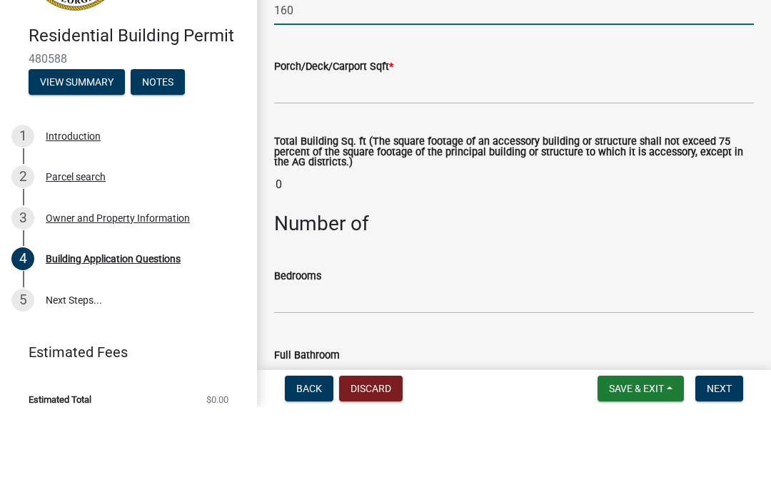
scroll to position [1036, 0]
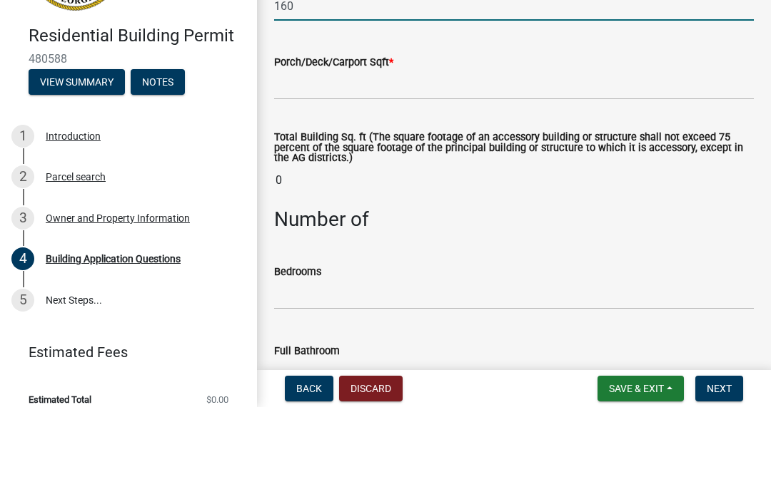
type input "160"
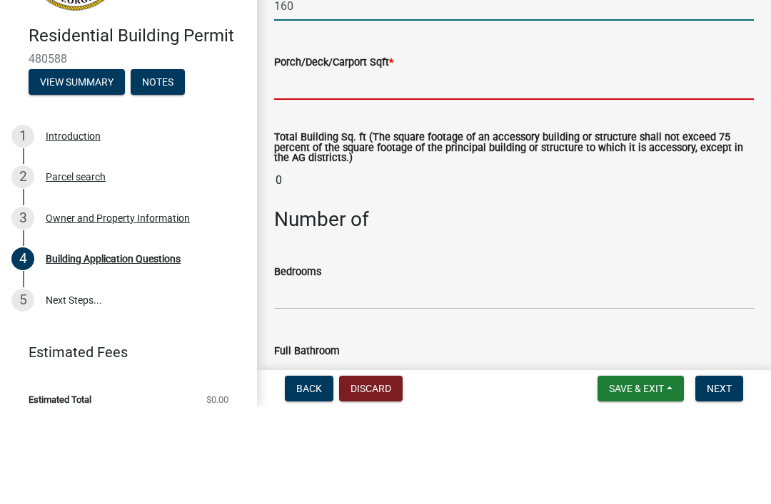
click at [433, 168] on input "text" at bounding box center [514, 182] width 480 height 29
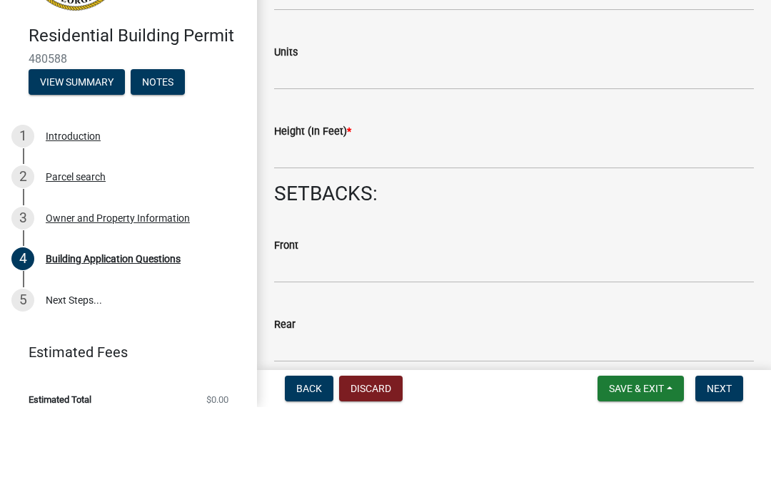
scroll to position [1813, 0]
type input "0"
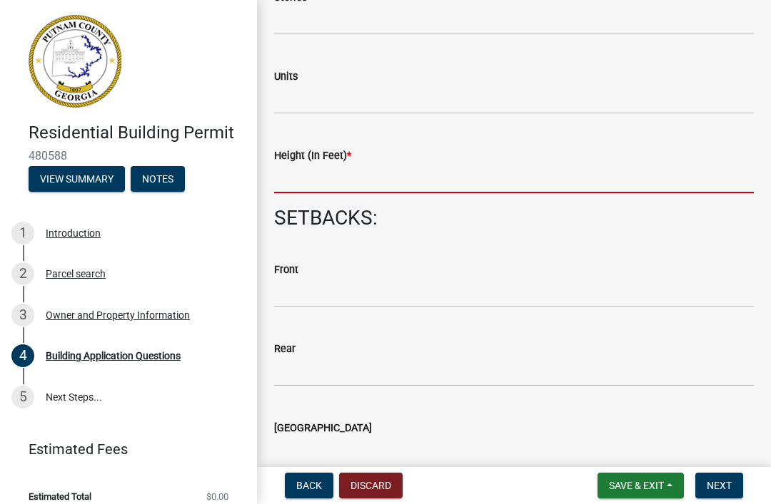
click at [402, 168] on input "text" at bounding box center [514, 178] width 480 height 29
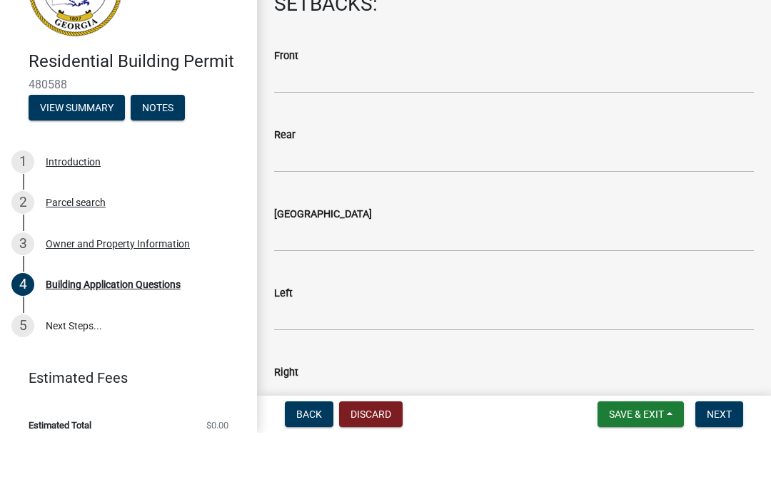
scroll to position [2027, 0]
type input "10"
click at [385, 135] on input "text" at bounding box center [514, 149] width 480 height 29
type input "240"
click at [365, 197] on div "Rear" at bounding box center [514, 205] width 480 height 17
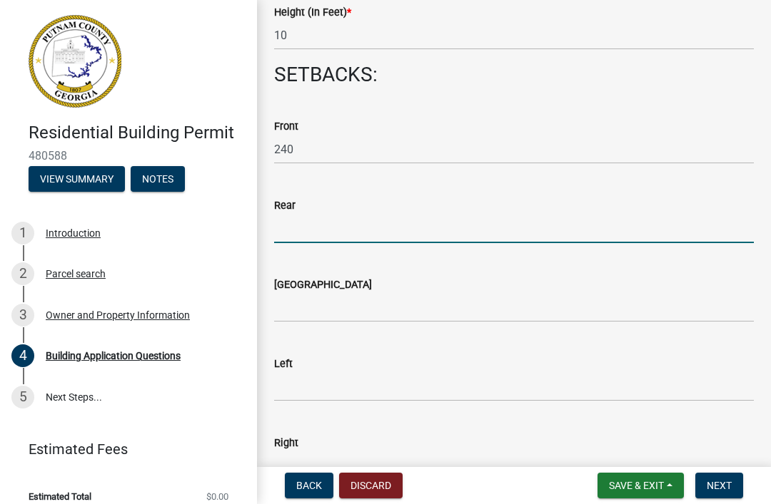
click at [330, 215] on input "text" at bounding box center [514, 228] width 480 height 29
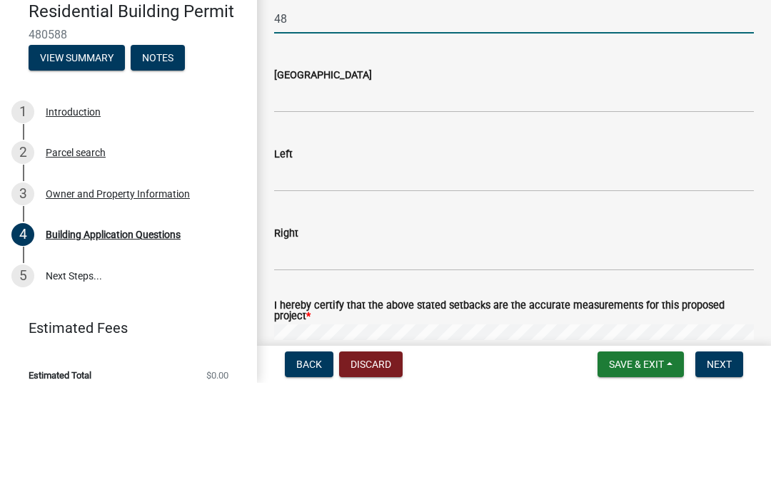
scroll to position [2116, 0]
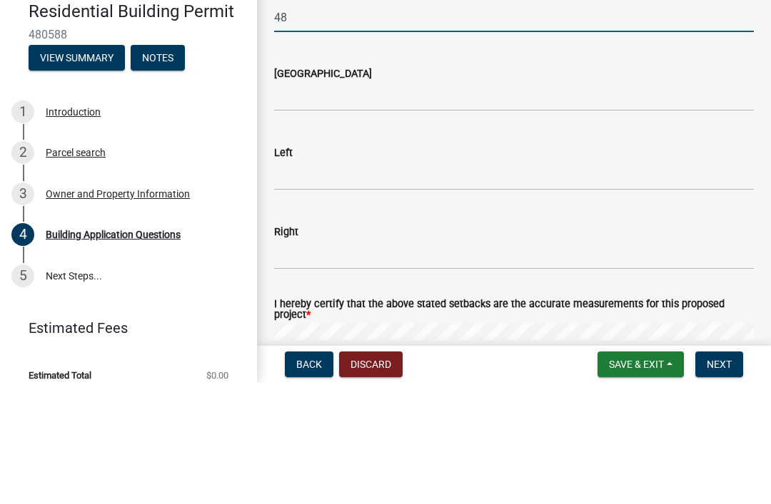
type input "48"
click at [358, 265] on div "Left" at bounding box center [514, 273] width 480 height 17
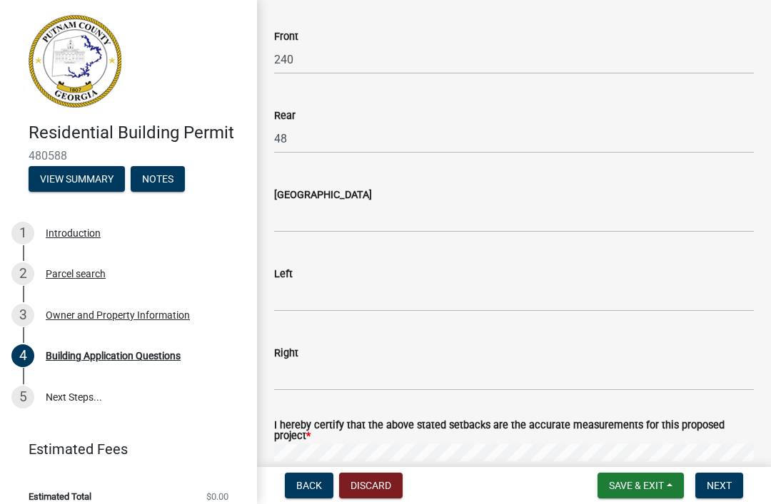
click at [337, 278] on div "Left" at bounding box center [514, 273] width 480 height 17
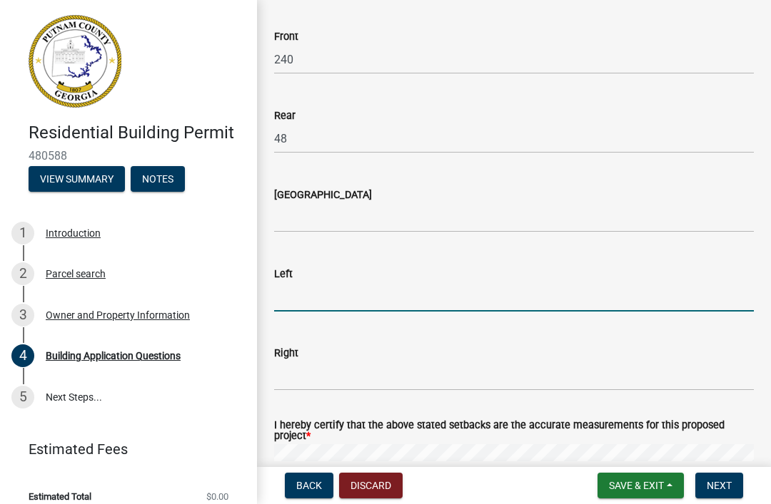
click at [337, 284] on input "text" at bounding box center [514, 297] width 480 height 29
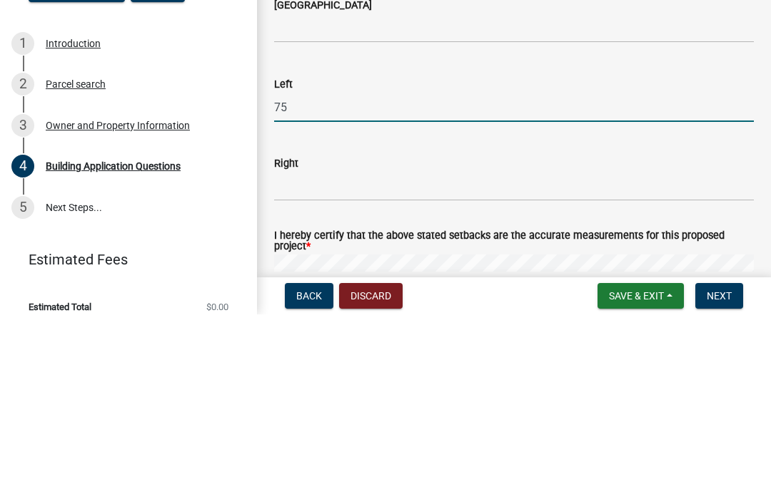
type input "75"
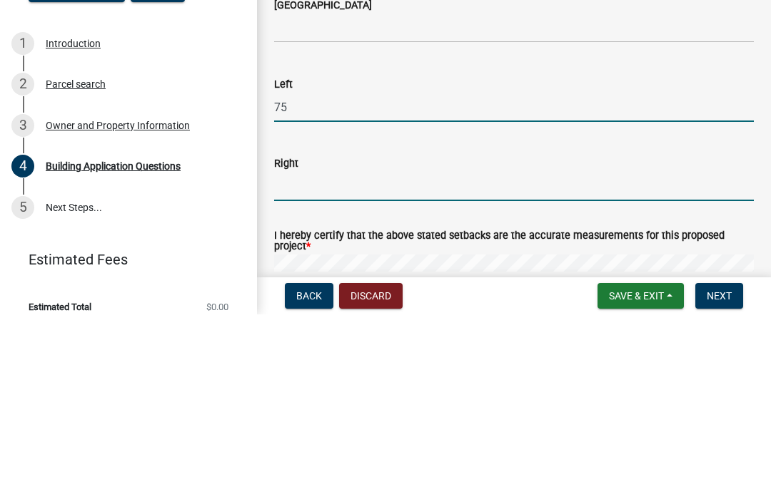
click at [359, 362] on input "text" at bounding box center [514, 376] width 480 height 29
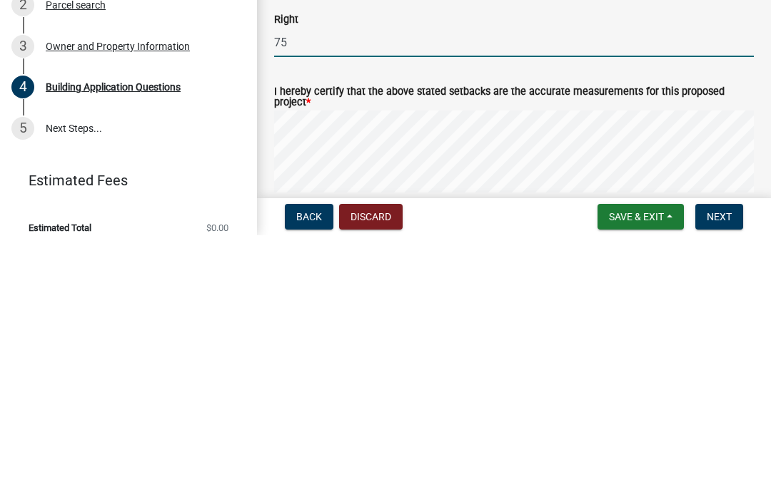
scroll to position [2207, 0]
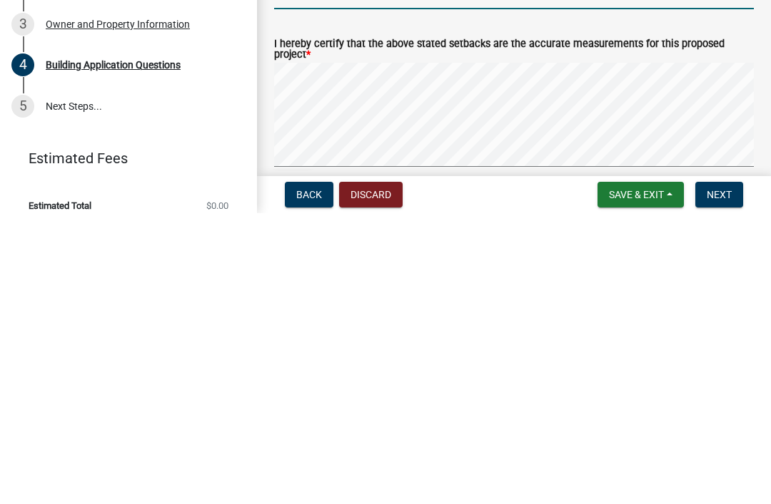
type input "7"
click at [304, 480] on span "Back" at bounding box center [309, 485] width 26 height 11
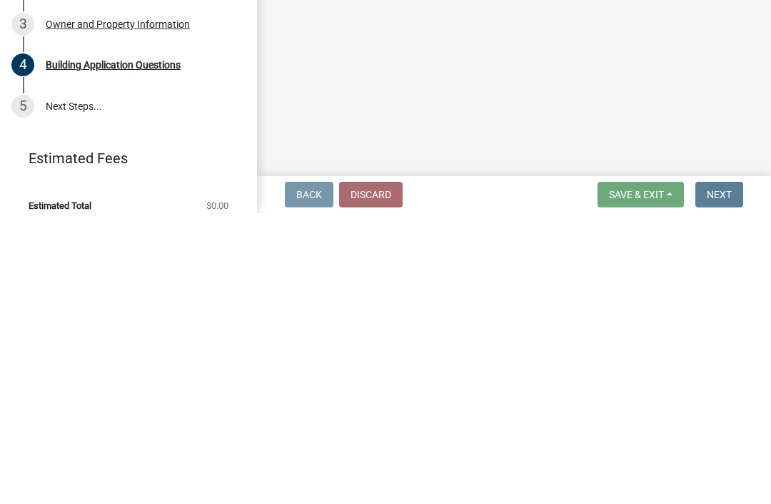
scroll to position [0, 0]
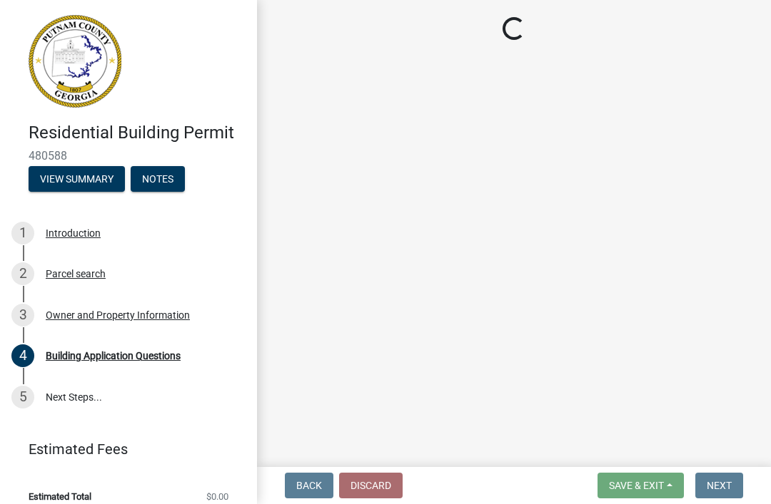
select select "a6b90f04-145f-43dc-a4e6-6d5ec8e28ec9"
select select "83394b22-4a11-496c-8e5c-75ade2e72faf"
select select "469c5908-2854-42d5-89ed-bee7fc26529e"
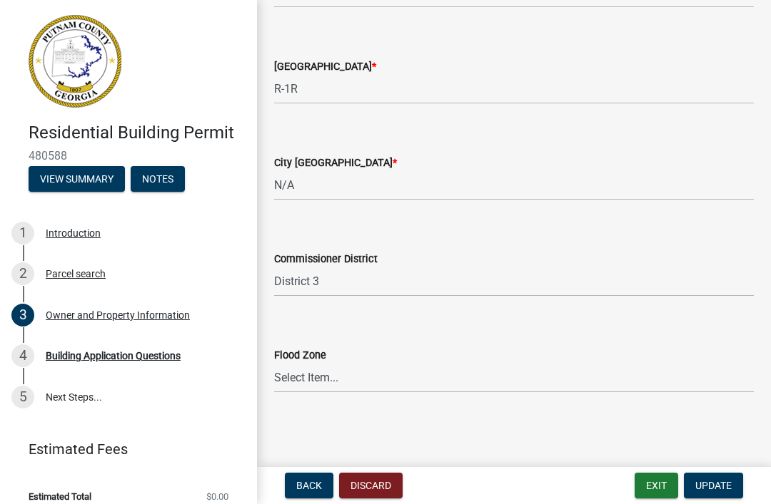
scroll to position [2515, 0]
click at [709, 491] on span "Update" at bounding box center [713, 485] width 36 height 11
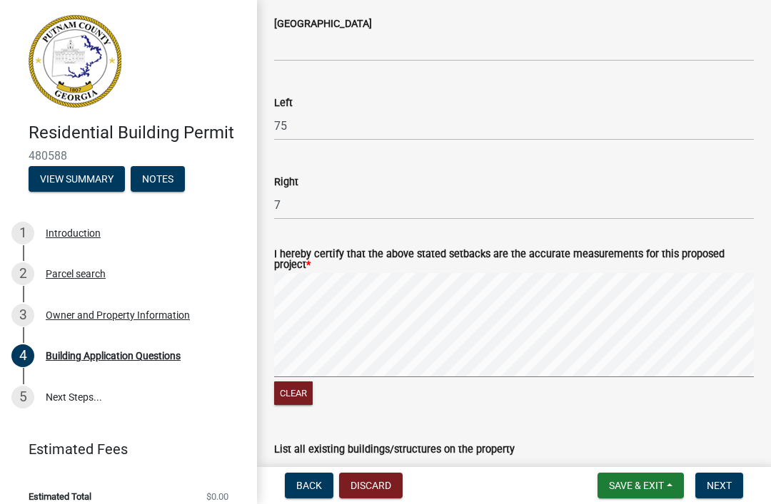
scroll to position [2298, 0]
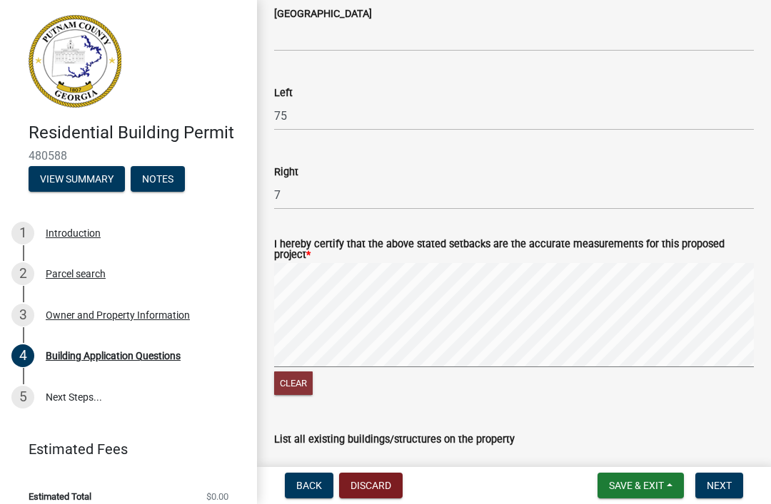
click at [297, 382] on button "Clear" at bounding box center [293, 384] width 39 height 24
click at [704, 480] on button "Next" at bounding box center [719, 486] width 48 height 26
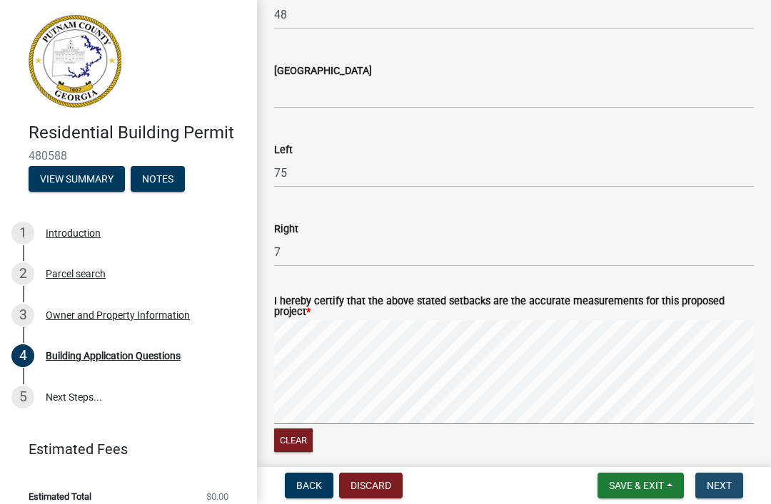
click at [729, 489] on span "Next" at bounding box center [718, 485] width 25 height 11
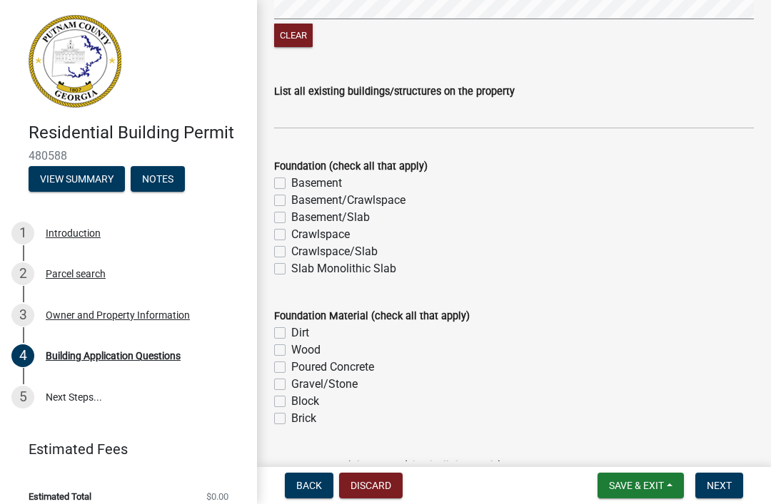
scroll to position [2707, 0]
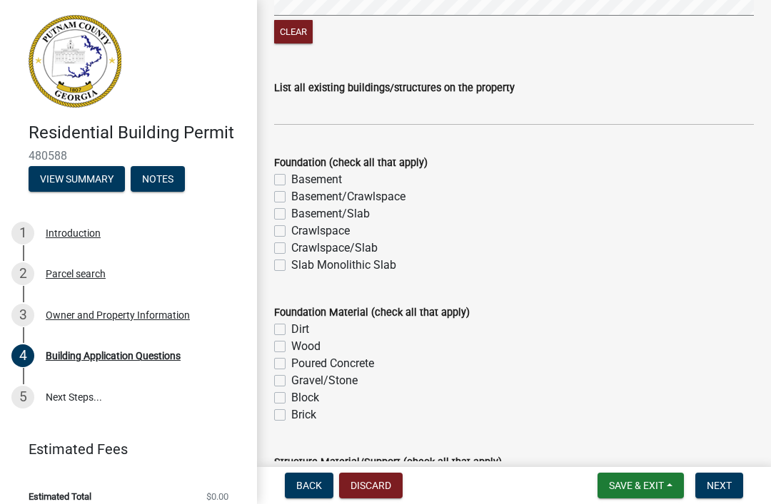
click at [274, 271] on div "Slab Monolithic Slab" at bounding box center [514, 265] width 480 height 17
click at [362, 101] on input "List all existing buildings/structures on the property" at bounding box center [514, 110] width 480 height 29
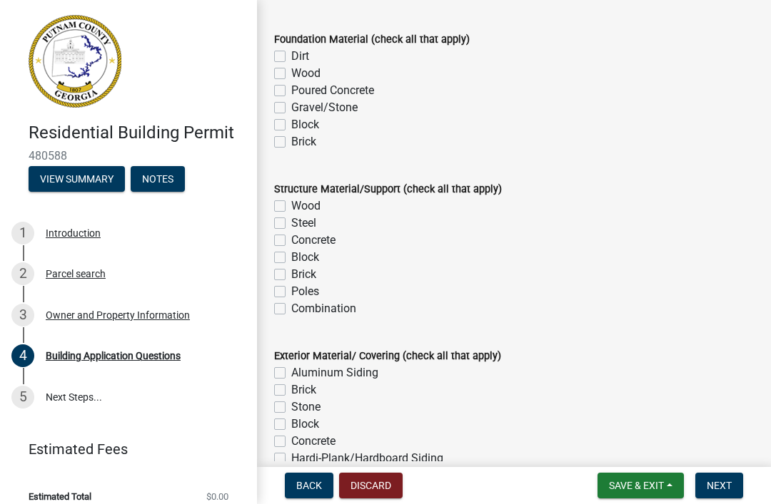
scroll to position [2981, 0]
type input "Home"
click at [291, 59] on label "Dirt" at bounding box center [300, 55] width 18 height 17
click at [291, 56] on input "Dirt" at bounding box center [295, 51] width 9 height 9
checkbox input "true"
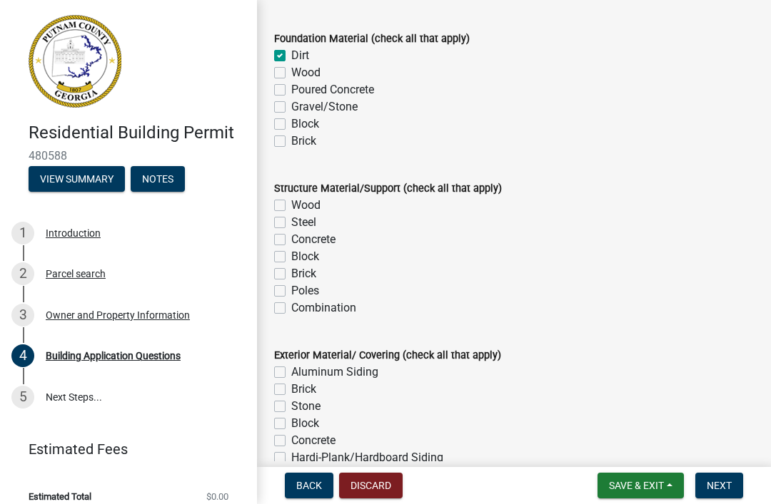
checkbox input "false"
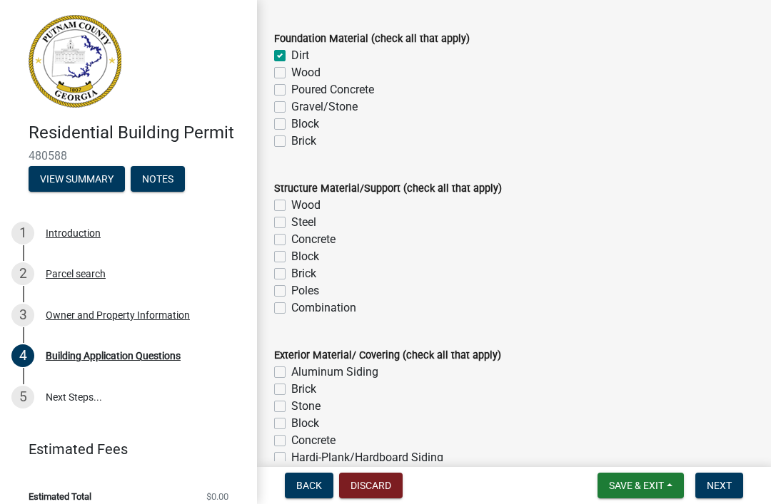
click at [291, 206] on label "Wood" at bounding box center [305, 205] width 29 height 17
click at [291, 206] on input "Wood" at bounding box center [295, 201] width 9 height 9
checkbox input "true"
checkbox input "false"
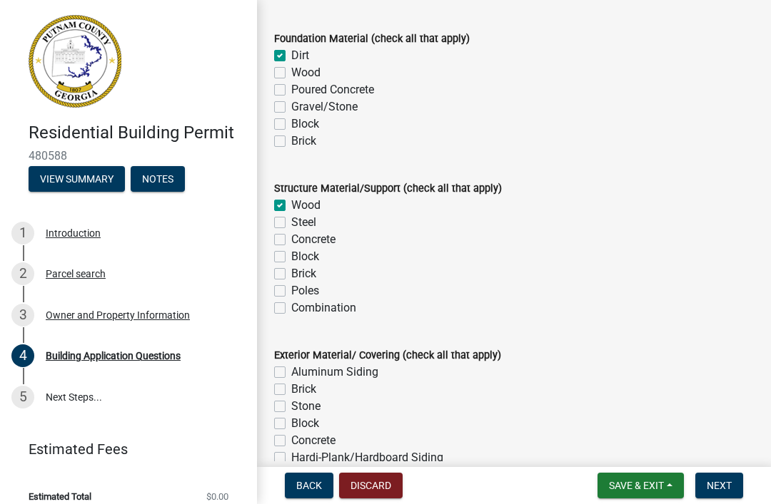
checkbox input "false"
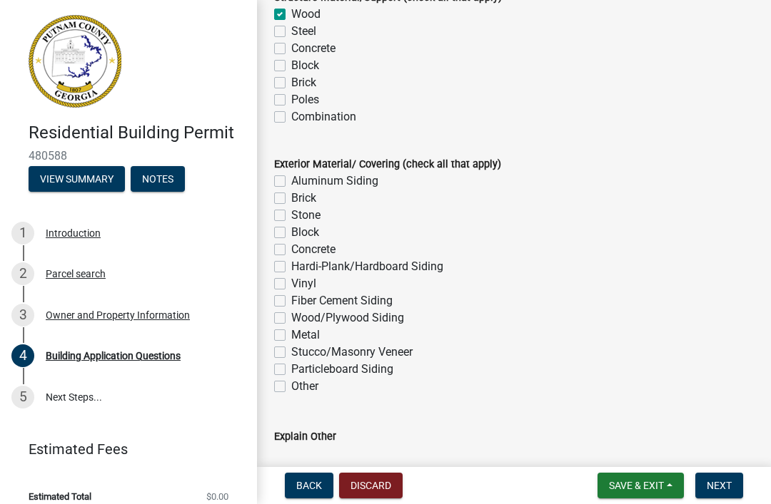
scroll to position [3178, 0]
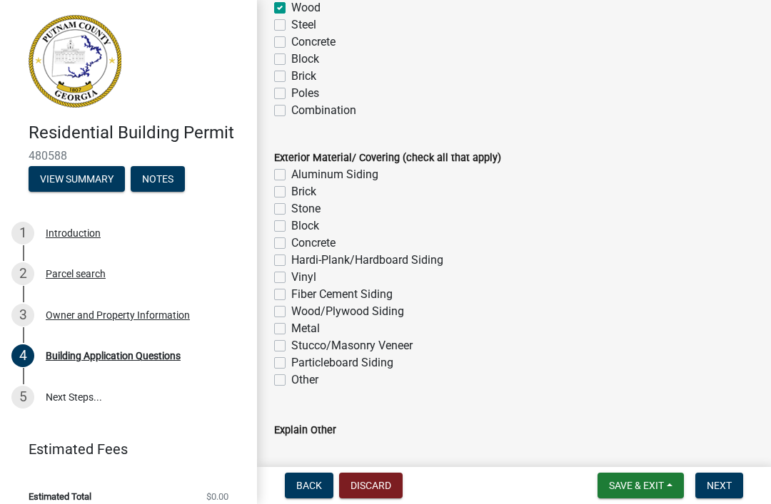
click at [291, 260] on label "Hardi-Plank/Hardboard Siding" at bounding box center [367, 260] width 152 height 17
click at [291, 260] on input "Hardi-Plank/Hardboard Siding" at bounding box center [295, 256] width 9 height 9
checkbox input "true"
checkbox input "false"
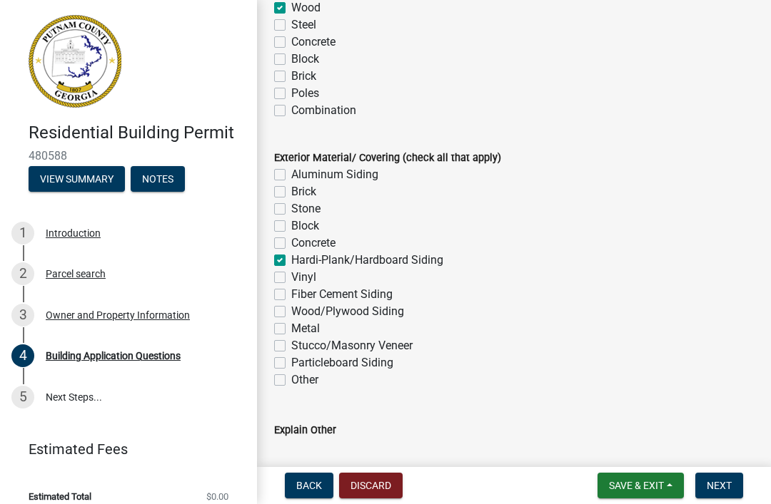
checkbox input "false"
checkbox input "true"
checkbox input "false"
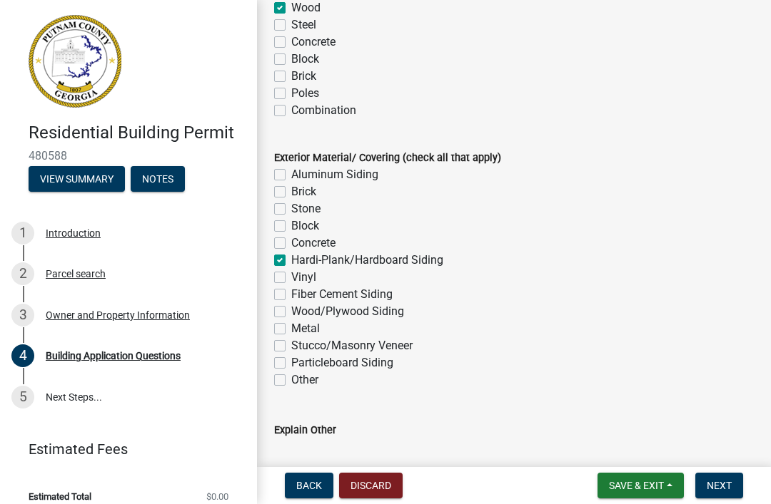
checkbox input "false"
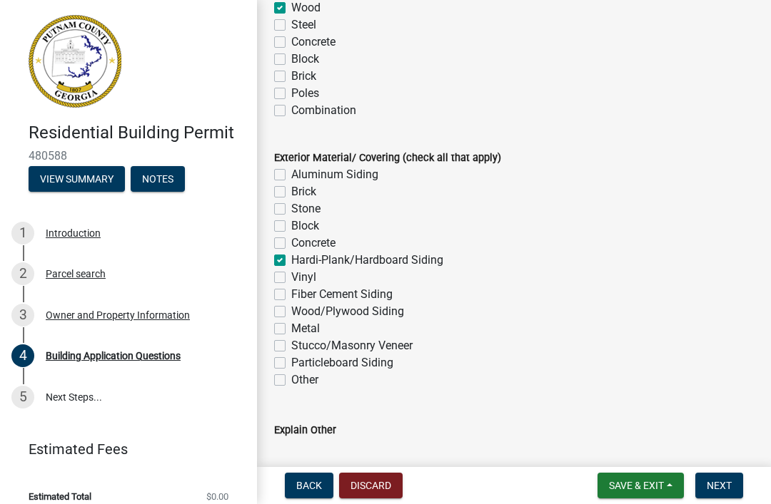
checkbox input "false"
click at [291, 313] on label "Wood/Plywood Siding" at bounding box center [347, 311] width 113 height 17
click at [291, 313] on input "Wood/Plywood Siding" at bounding box center [295, 307] width 9 height 9
checkbox input "true"
checkbox input "false"
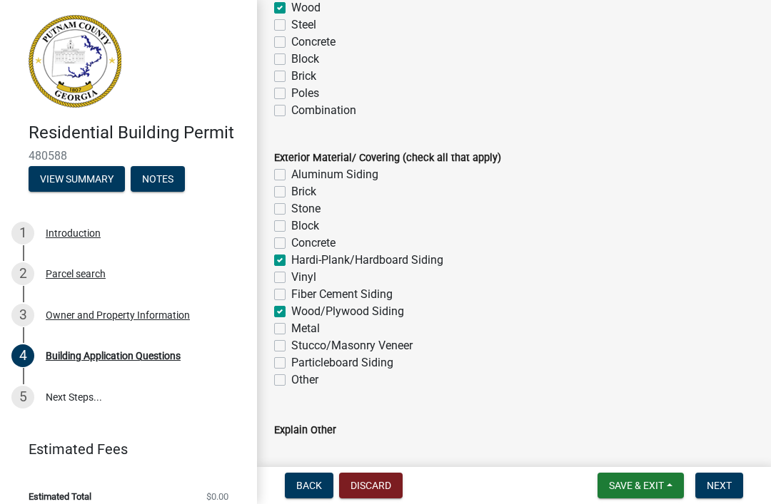
checkbox input "false"
checkbox input "true"
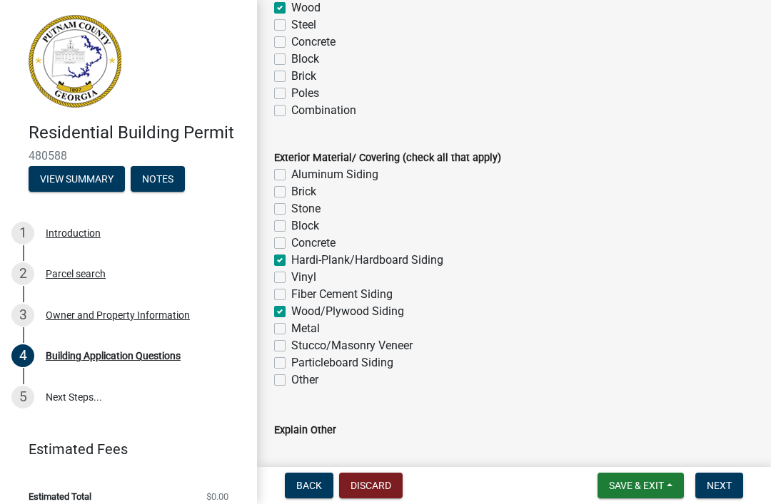
checkbox input "false"
checkbox input "true"
checkbox input "false"
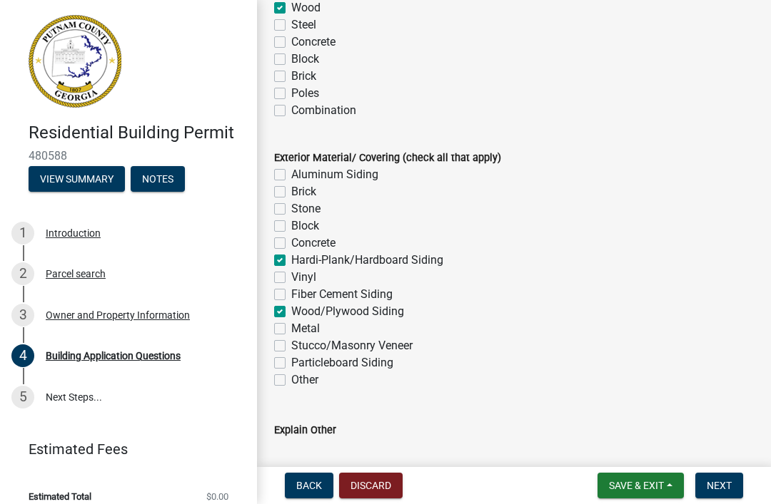
checkbox input "false"
click at [291, 258] on label "Hardi-Plank/Hardboard Siding" at bounding box center [367, 260] width 152 height 17
click at [291, 258] on input "Hardi-Plank/Hardboard Siding" at bounding box center [295, 256] width 9 height 9
checkbox input "false"
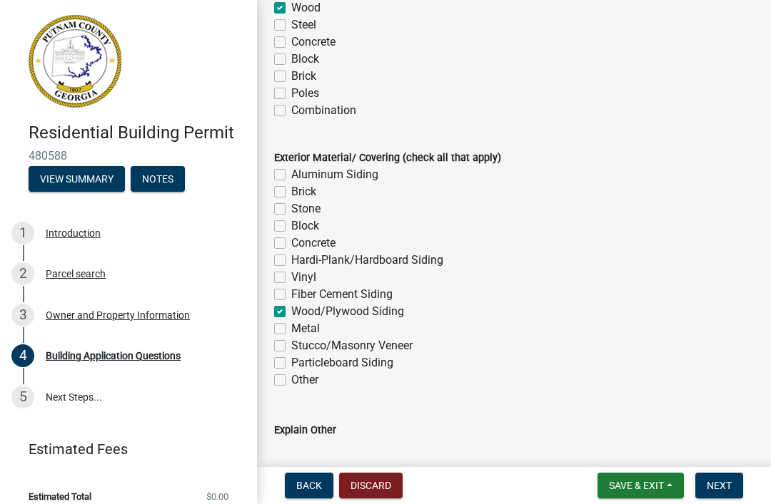
checkbox input "false"
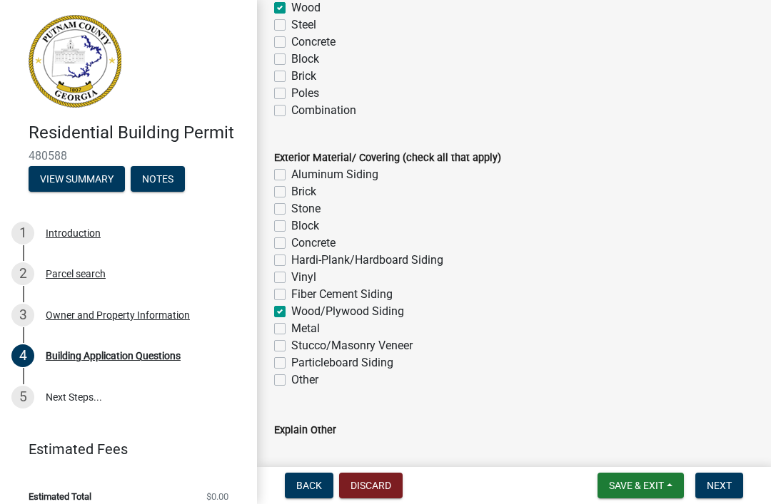
checkbox input "false"
checkbox input "true"
checkbox input "false"
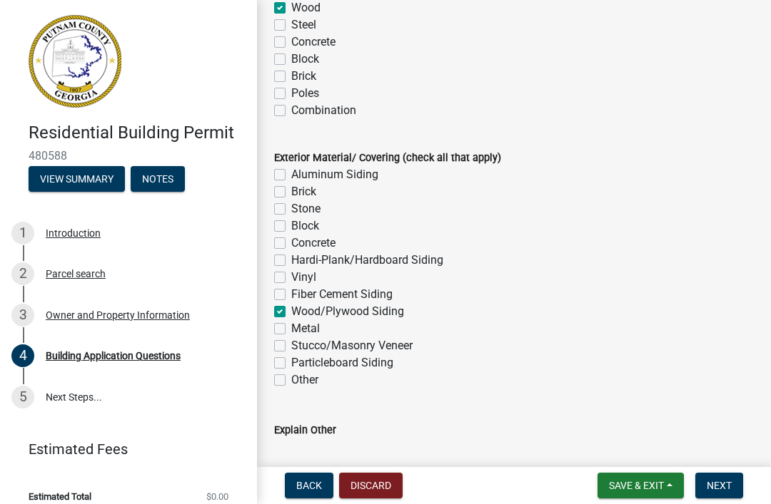
checkbox input "false"
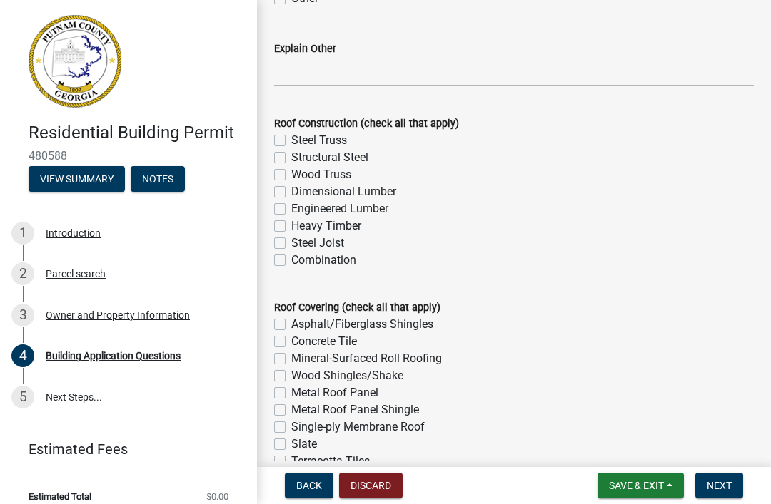
scroll to position [3561, 0]
click at [291, 170] on label "Wood Truss" at bounding box center [321, 174] width 60 height 17
click at [291, 170] on input "Wood Truss" at bounding box center [295, 170] width 9 height 9
checkbox input "true"
checkbox input "false"
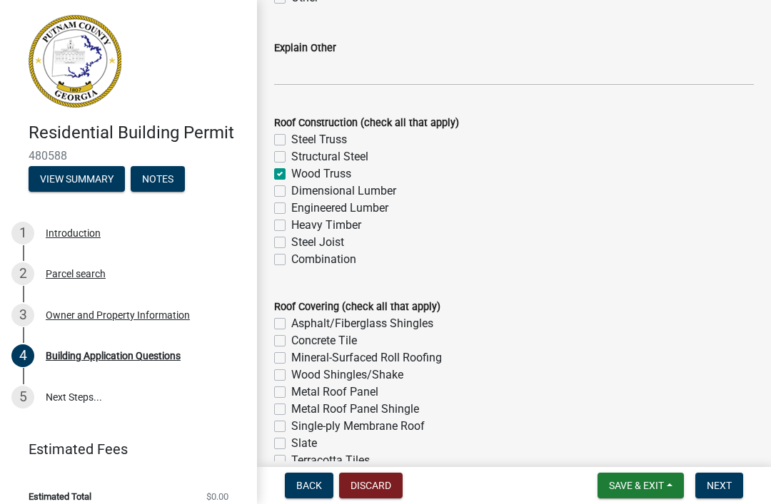
checkbox input "false"
checkbox input "true"
checkbox input "false"
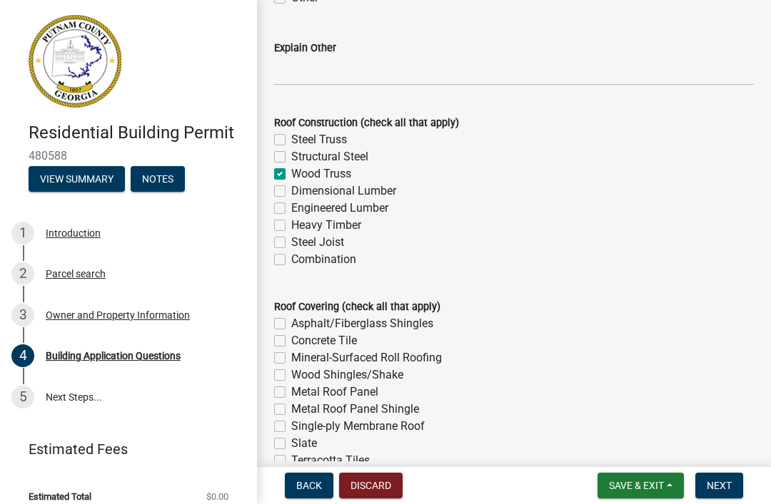
checkbox input "false"
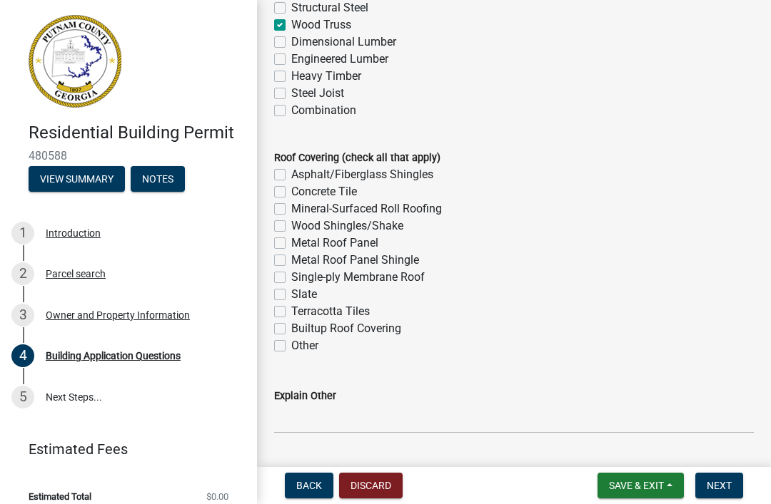
scroll to position [3712, 0]
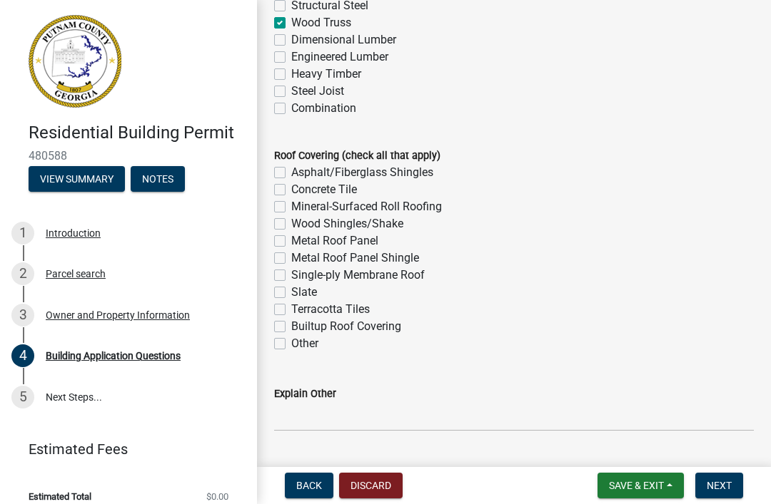
click at [291, 171] on label "Asphalt/Fiberglass Shingles" at bounding box center [362, 172] width 142 height 17
click at [291, 171] on input "Asphalt/Fiberglass Shingles" at bounding box center [295, 168] width 9 height 9
checkbox input "true"
checkbox input "false"
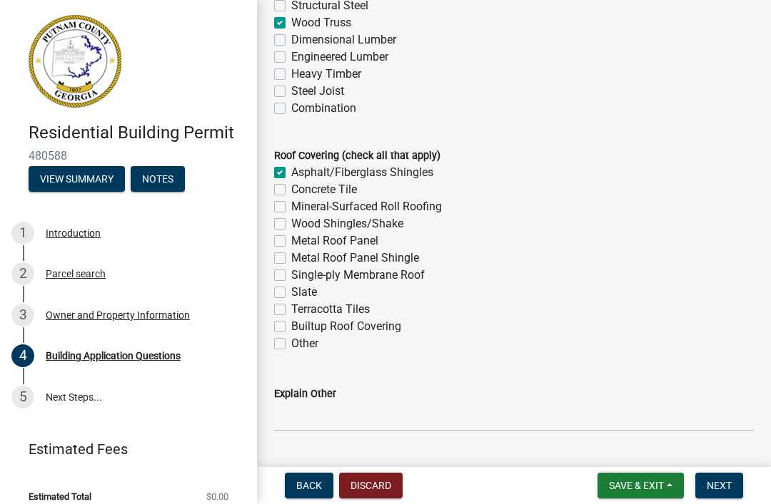
checkbox input "false"
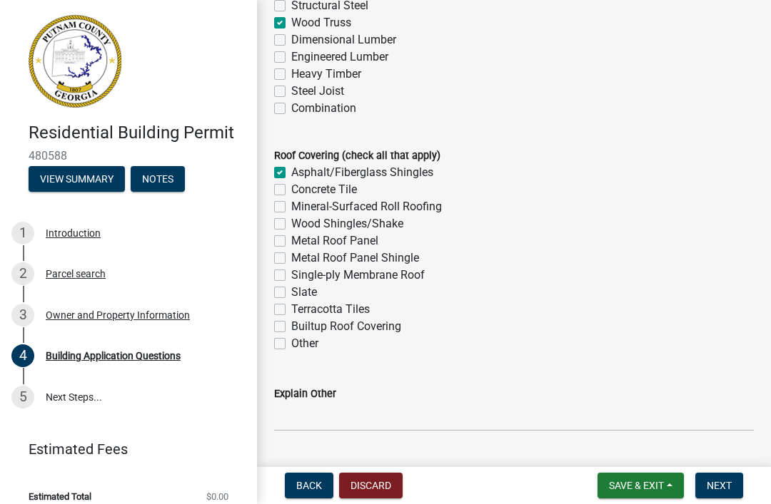
checkbox input "false"
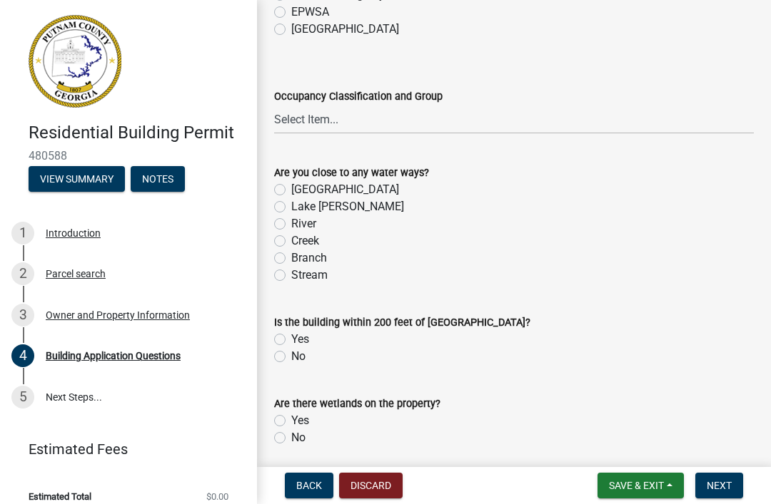
scroll to position [4976, 0]
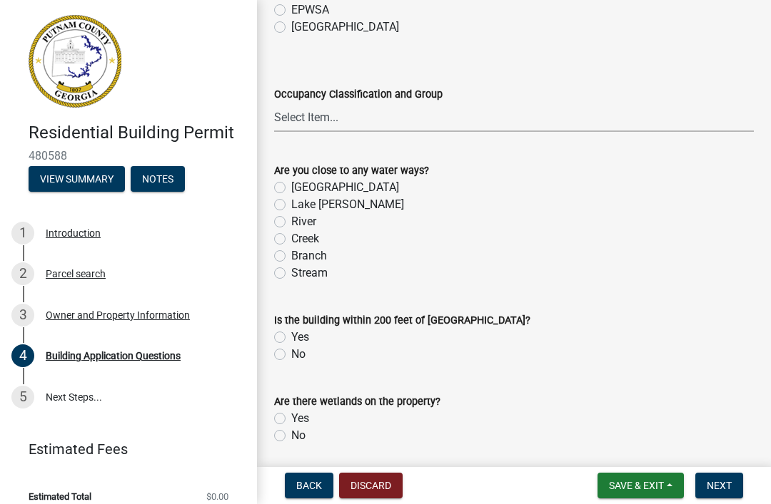
click at [388, 108] on select "Select Item... A-1 A-2 A-3 A-4 A-5 B M E F-1 F-2 R-1 R-2 R-3 R-4 H-1 H-2 H-4 H-…" at bounding box center [514, 117] width 480 height 29
select select "ebf62bd9-0e77-42f1-a2f1-6aca02a789de"
click at [291, 356] on label "No" at bounding box center [298, 354] width 14 height 17
click at [291, 355] on input "No" at bounding box center [295, 350] width 9 height 9
radio input "true"
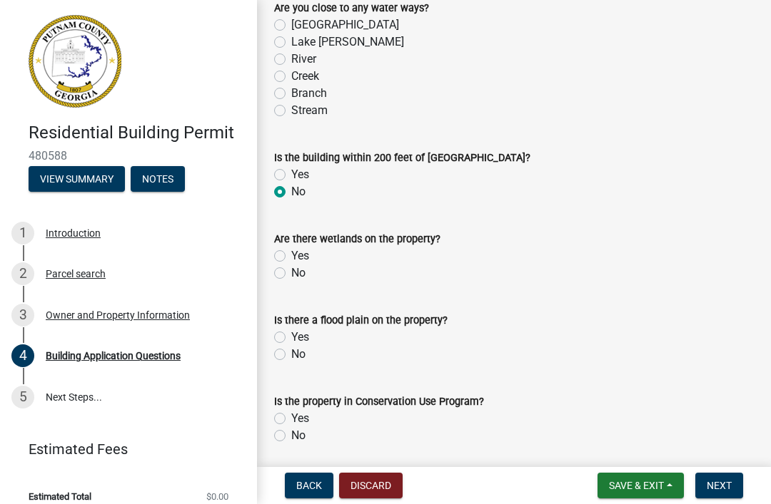
scroll to position [5141, 0]
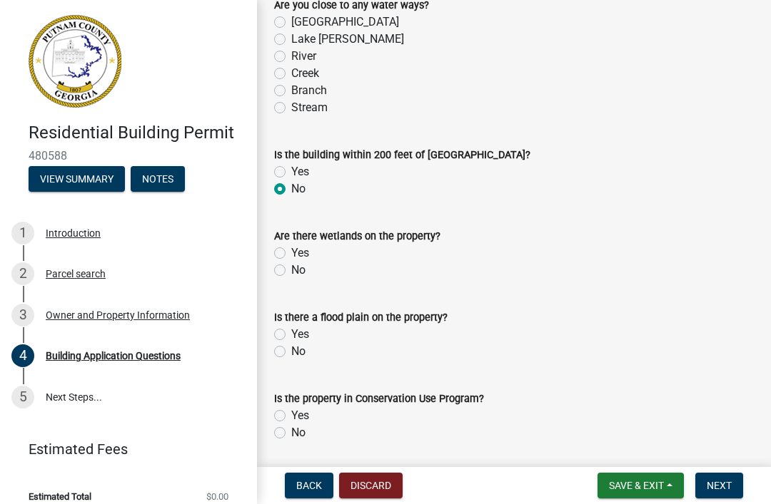
click at [291, 275] on label "No" at bounding box center [298, 270] width 14 height 17
click at [291, 271] on input "No" at bounding box center [295, 266] width 9 height 9
radio input "true"
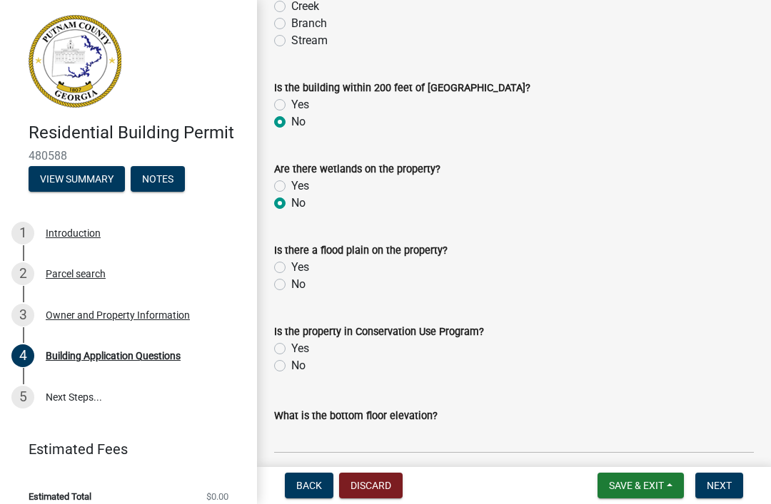
scroll to position [5229, 0]
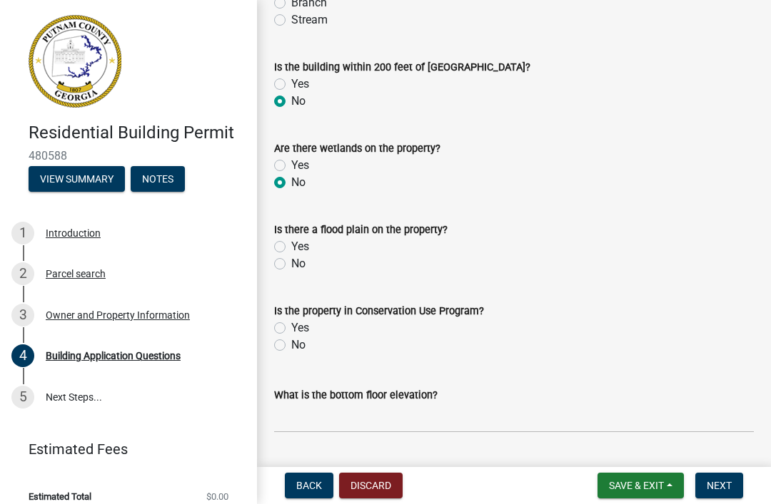
click at [295, 268] on label "No" at bounding box center [298, 263] width 14 height 17
click at [295, 265] on input "No" at bounding box center [295, 259] width 9 height 9
radio input "true"
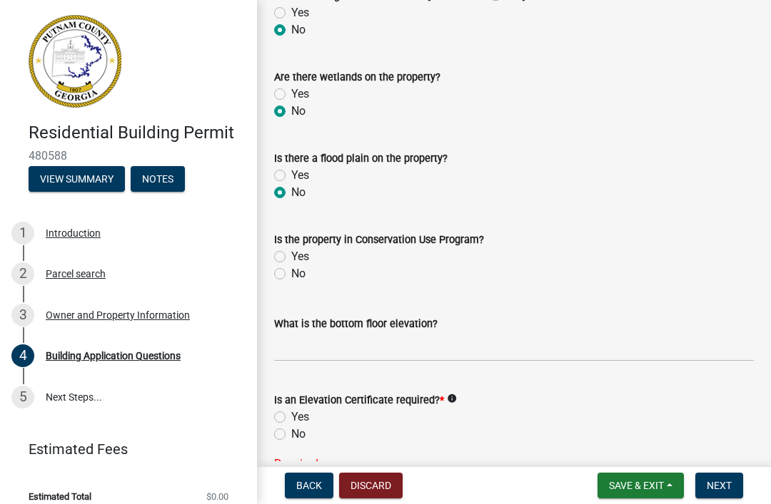
scroll to position [5305, 0]
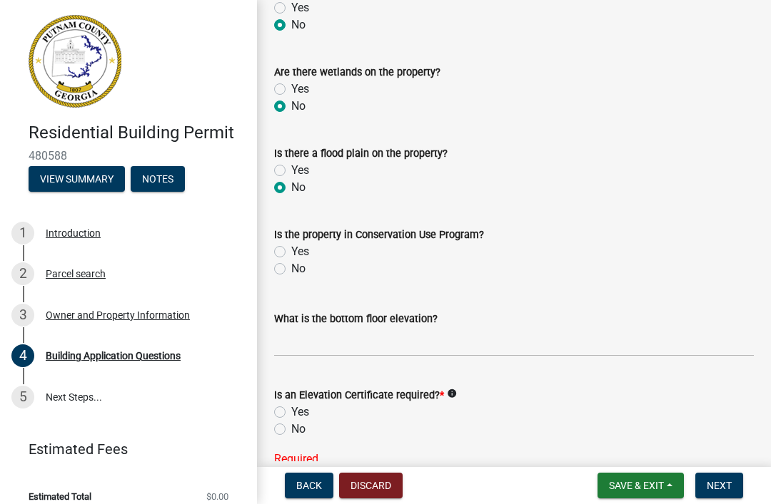
click at [291, 273] on label "No" at bounding box center [298, 268] width 14 height 17
click at [291, 270] on input "No" at bounding box center [295, 264] width 9 height 9
radio input "true"
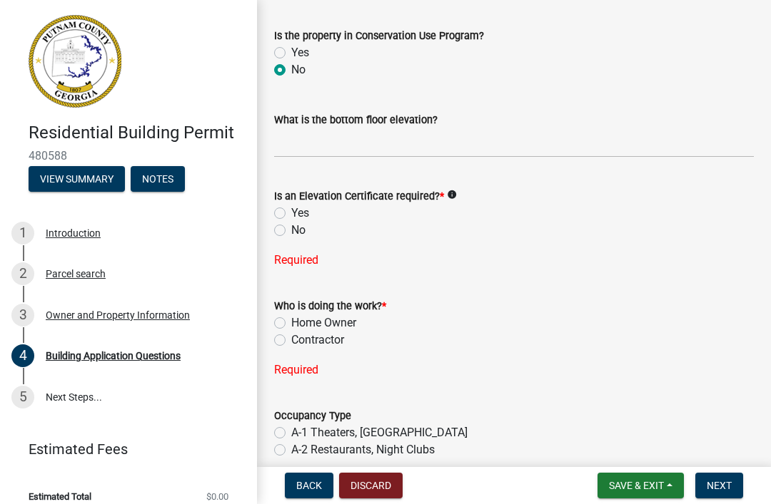
scroll to position [5516, 0]
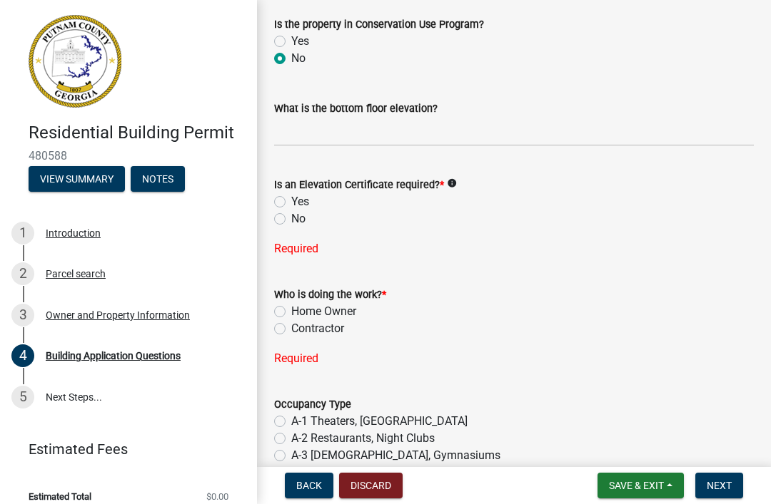
click at [291, 222] on label "No" at bounding box center [298, 219] width 14 height 17
click at [291, 220] on input "No" at bounding box center [295, 215] width 9 height 9
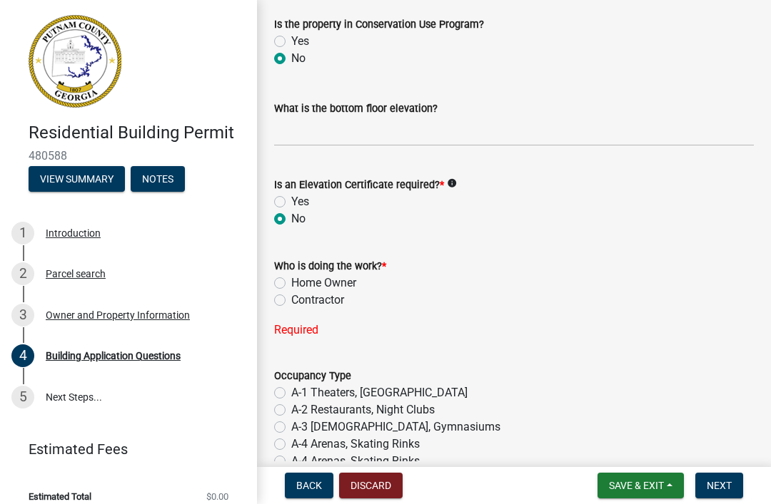
radio input "true"
click at [291, 279] on label "Home Owner" at bounding box center [323, 283] width 65 height 17
click at [291, 279] on input "Home Owner" at bounding box center [295, 279] width 9 height 9
radio input "true"
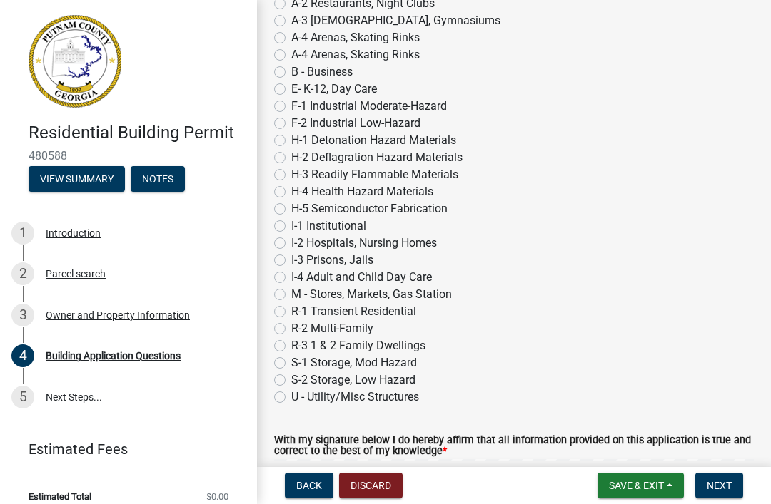
scroll to position [5896, 0]
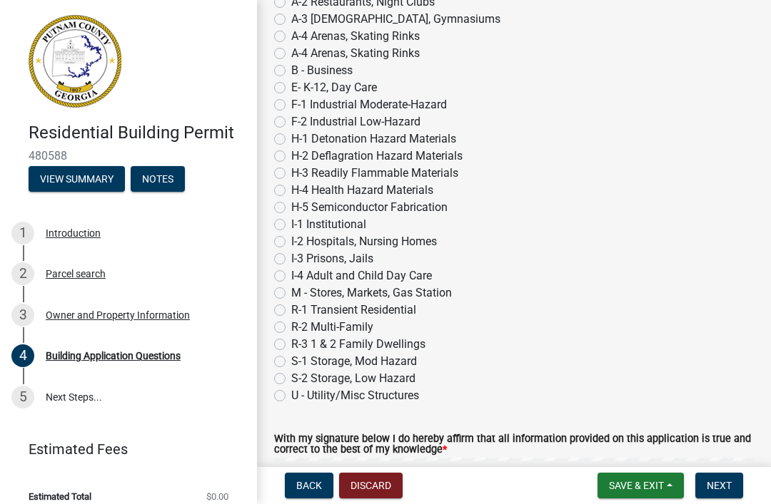
click at [291, 399] on label "U - Utility/Misc Structures" at bounding box center [355, 395] width 128 height 17
click at [291, 397] on input "U - Utility/Misc Structures" at bounding box center [295, 391] width 9 height 9
radio input "true"
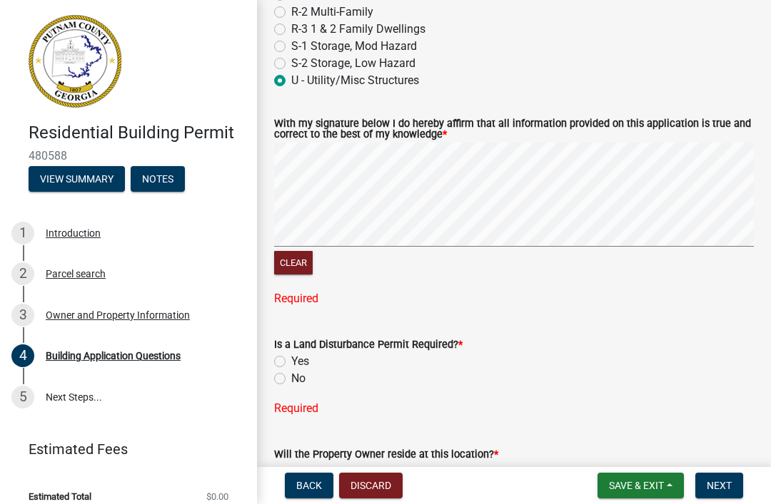
scroll to position [6219, 0]
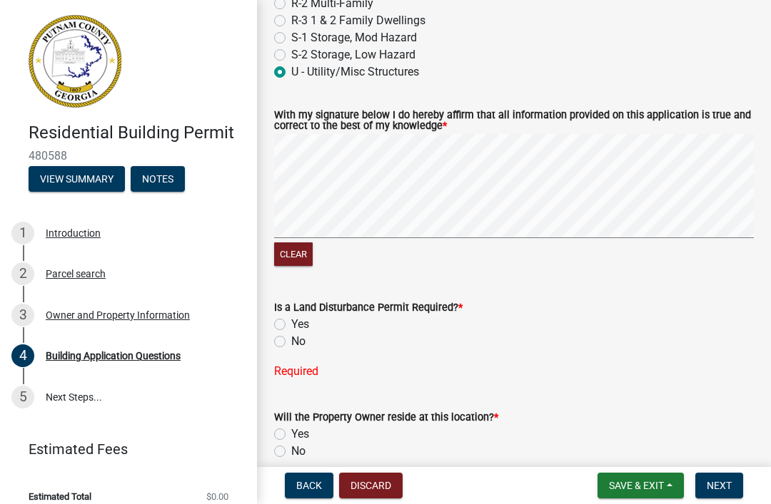
click at [291, 343] on label "No" at bounding box center [298, 341] width 14 height 17
click at [291, 343] on input "No" at bounding box center [295, 337] width 9 height 9
radio input "true"
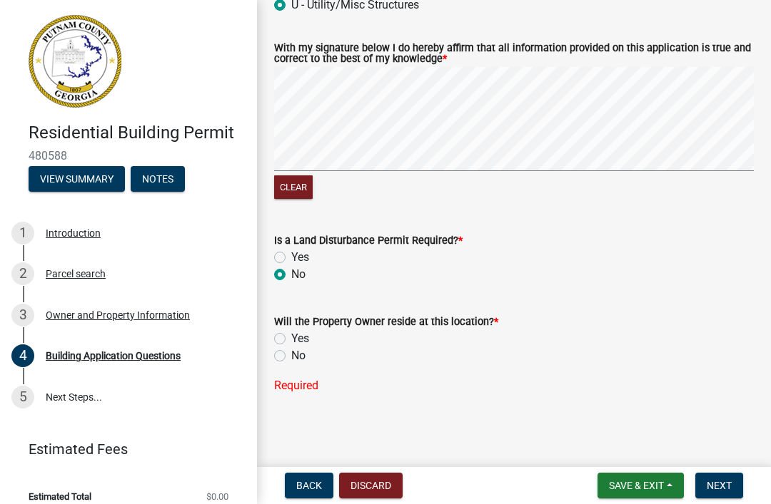
scroll to position [6286, 0]
click at [291, 338] on label "Yes" at bounding box center [300, 339] width 18 height 17
click at [291, 338] on input "Yes" at bounding box center [295, 335] width 9 height 9
radio input "true"
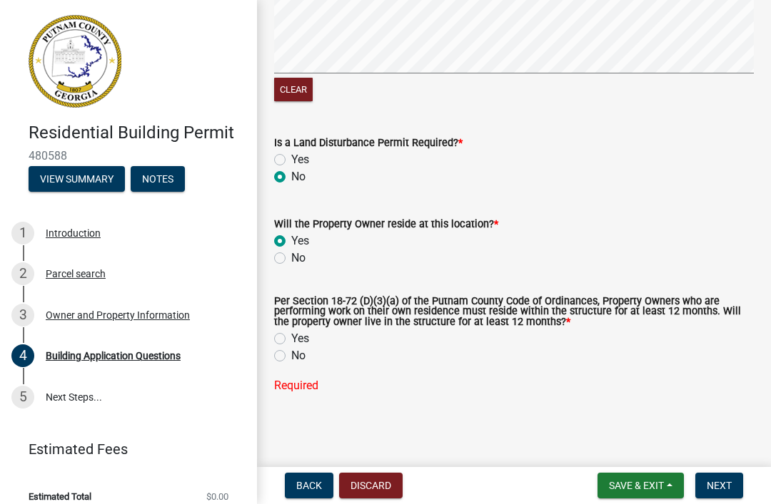
scroll to position [6384, 0]
click at [291, 340] on label "Yes" at bounding box center [300, 339] width 18 height 17
click at [291, 340] on input "Yes" at bounding box center [295, 335] width 9 height 9
radio input "true"
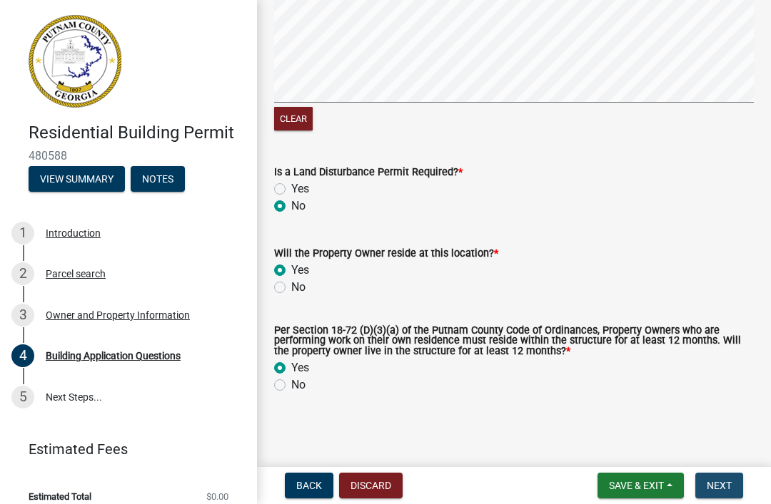
click at [720, 491] on span "Next" at bounding box center [718, 485] width 25 height 11
click at [715, 485] on span "Next" at bounding box center [718, 485] width 25 height 11
click at [24, 397] on div "5" at bounding box center [22, 397] width 23 height 23
click at [286, 120] on button "Clear" at bounding box center [293, 119] width 39 height 24
click at [295, 117] on button "Clear" at bounding box center [293, 119] width 39 height 24
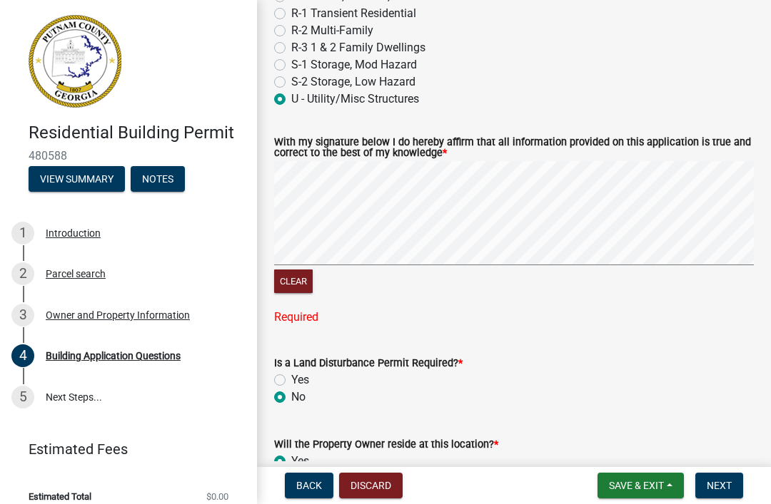
scroll to position [6177, 0]
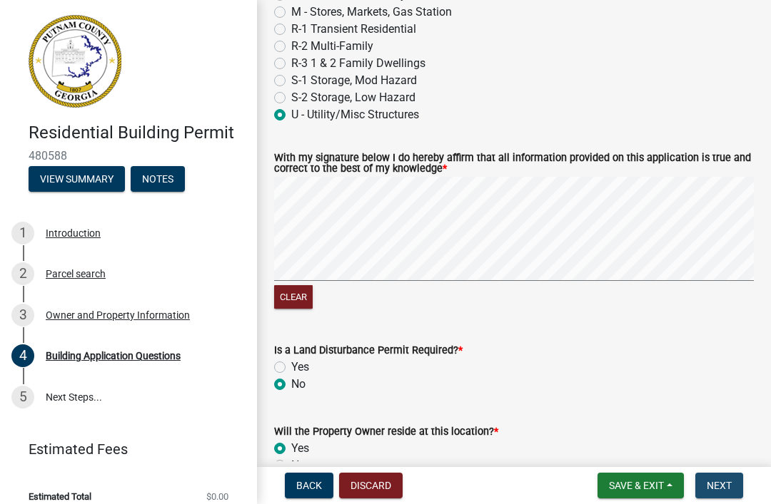
click at [718, 479] on button "Next" at bounding box center [719, 486] width 48 height 26
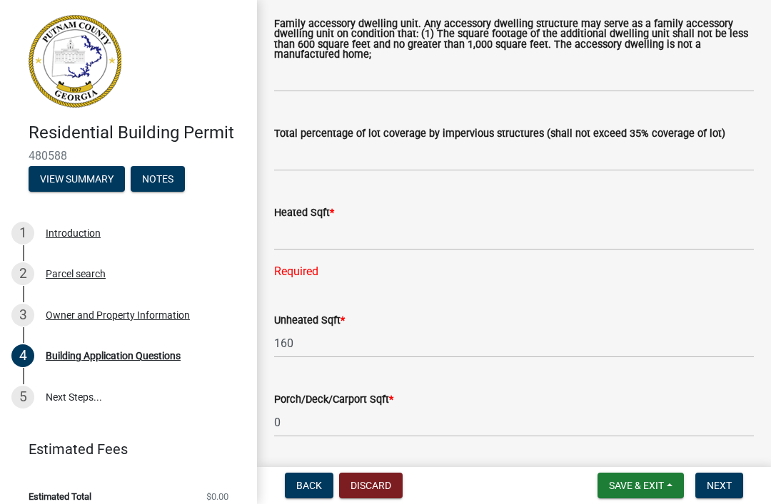
scroll to position [821, 0]
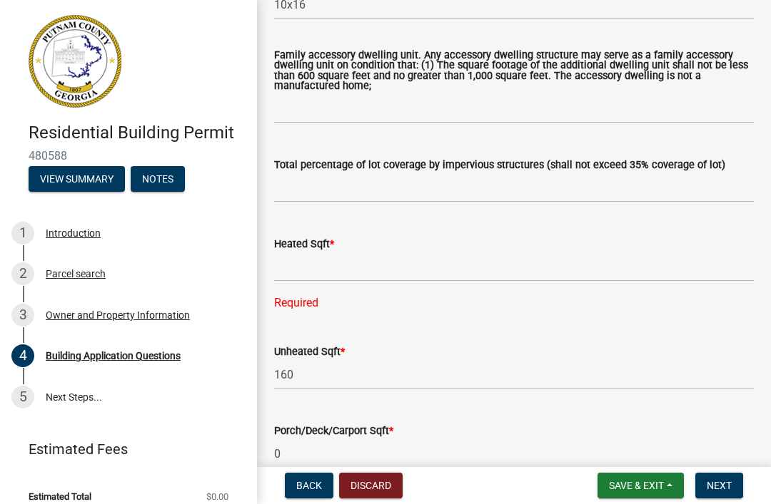
click at [386, 240] on div "Heated Sqft *" at bounding box center [514, 243] width 480 height 17
click at [387, 249] on div "Heated Sqft *" at bounding box center [514, 243] width 480 height 17
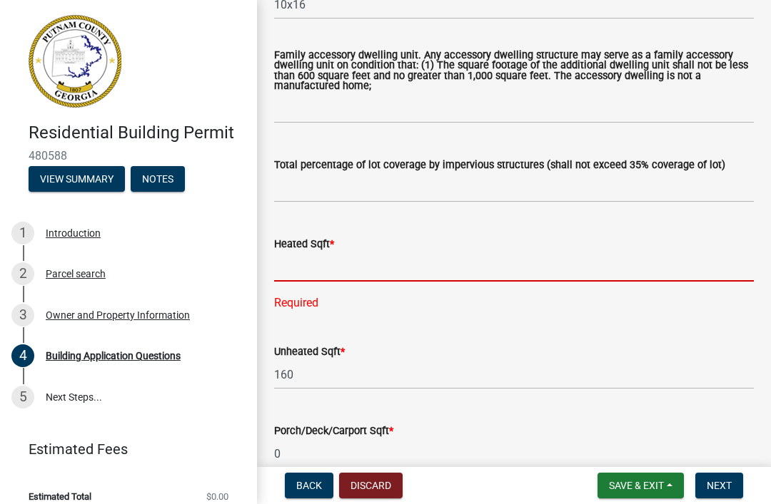
click at [332, 254] on input "text" at bounding box center [514, 267] width 480 height 29
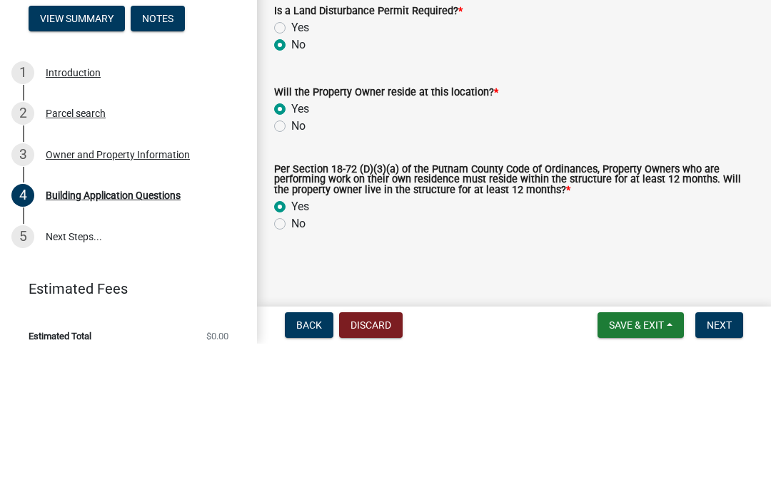
scroll to position [6355, 0]
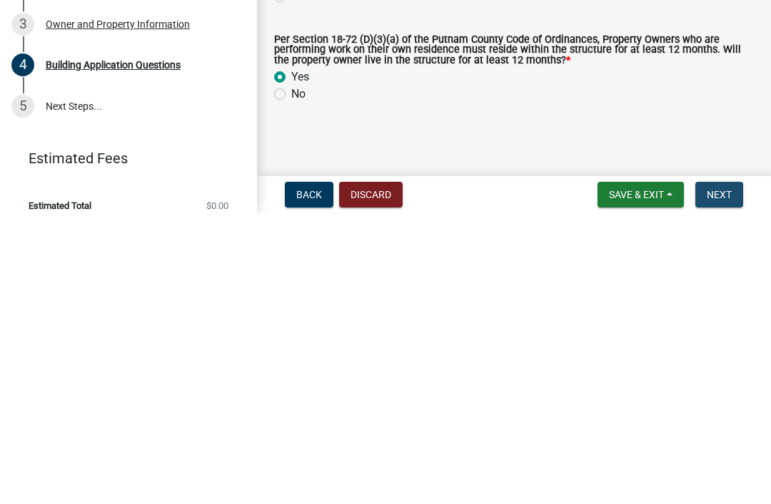
type input "0"
click at [717, 480] on span "Next" at bounding box center [718, 485] width 25 height 11
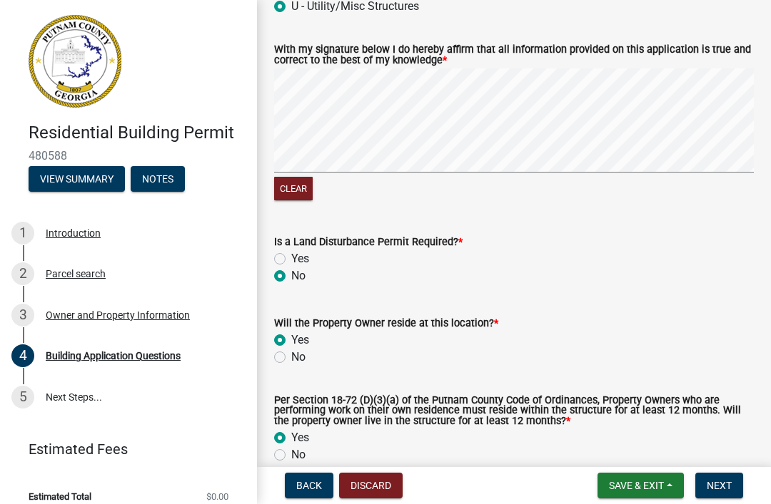
click at [711, 480] on span "Next" at bounding box center [718, 485] width 25 height 11
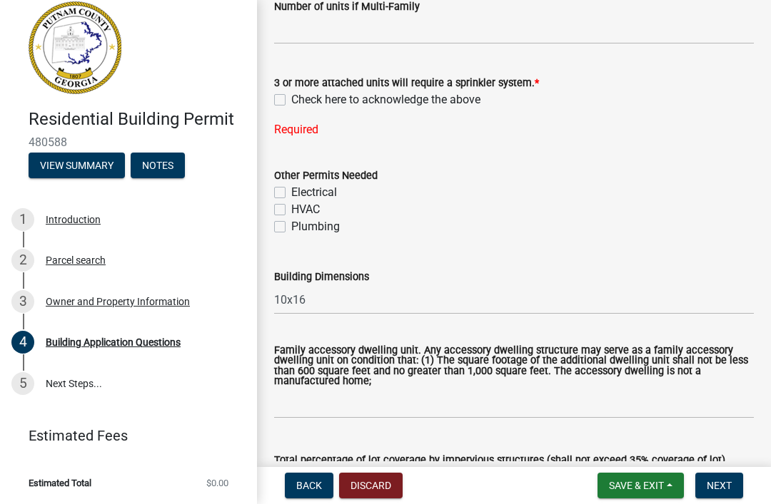
scroll to position [524, 0]
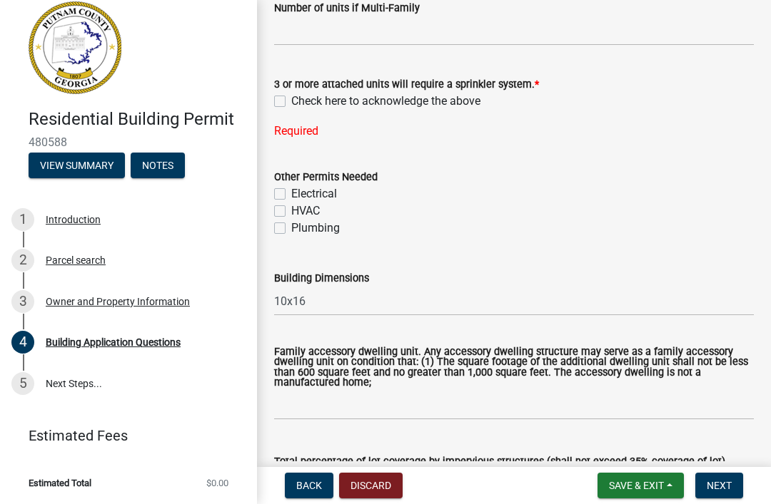
click at [291, 103] on label "Check here to acknowledge the above" at bounding box center [385, 101] width 189 height 17
click at [291, 102] on input "Check here to acknowledge the above" at bounding box center [295, 97] width 9 height 9
checkbox input "true"
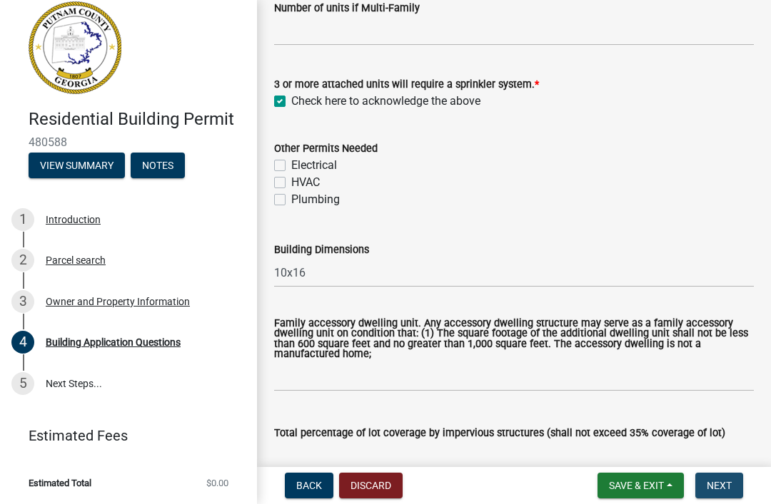
click at [722, 492] on span "Next" at bounding box center [718, 485] width 25 height 11
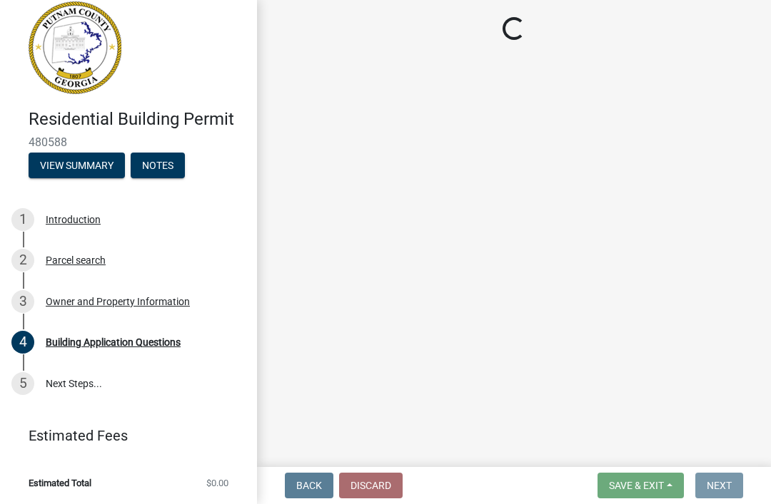
scroll to position [0, 0]
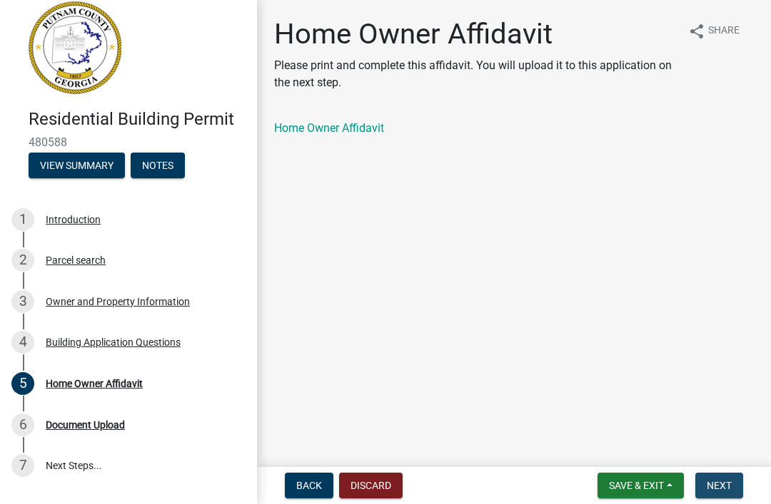
click at [721, 482] on span "Next" at bounding box center [718, 485] width 25 height 11
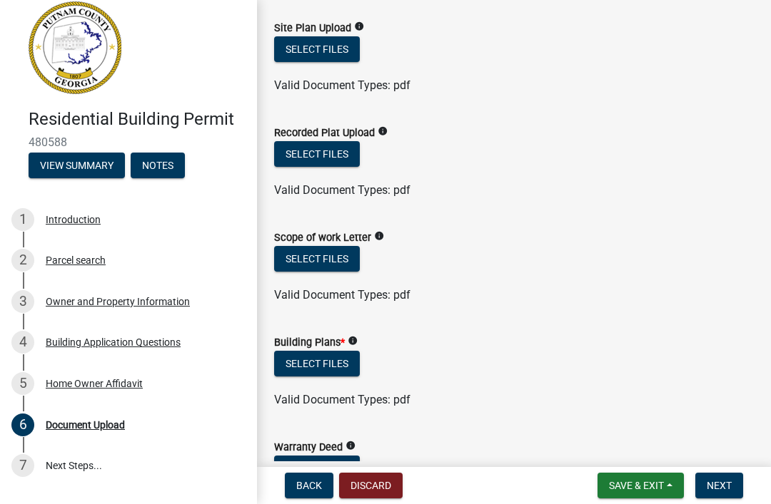
scroll to position [395, 0]
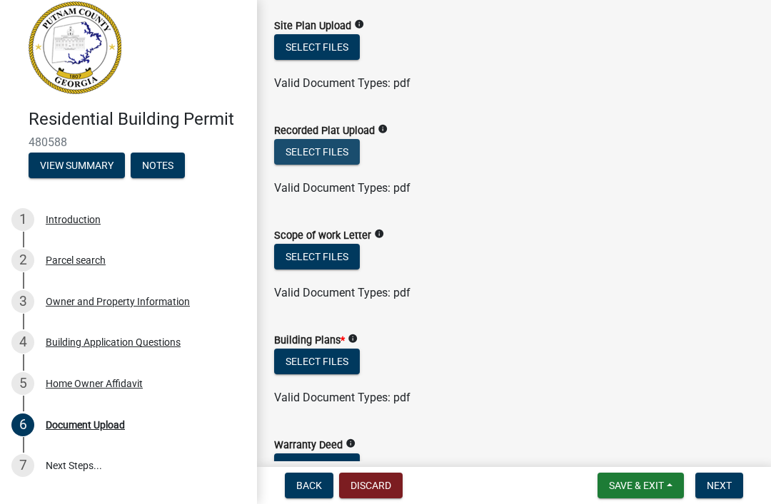
click at [330, 156] on button "Select files" at bounding box center [317, 152] width 86 height 26
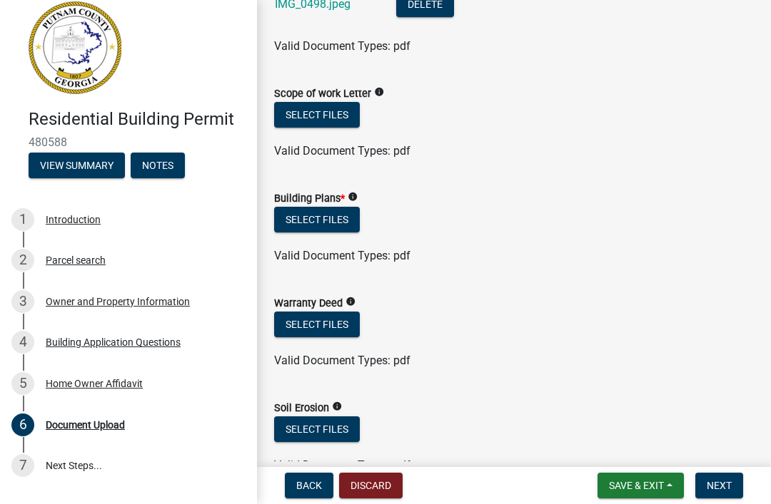
scroll to position [644, 0]
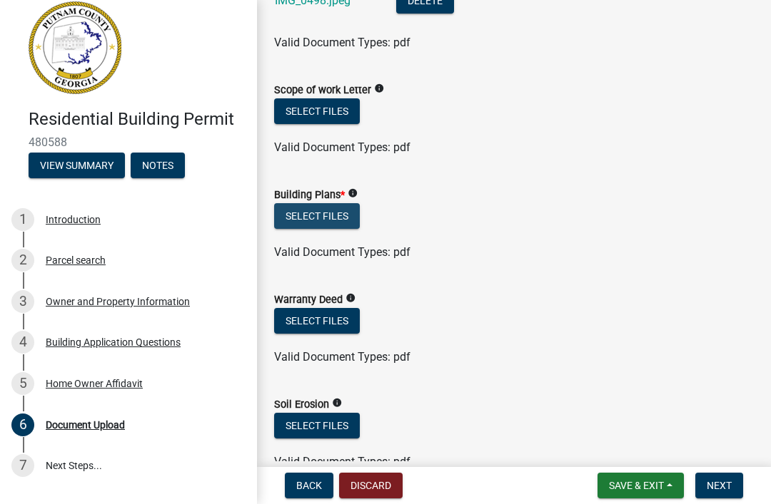
click at [328, 217] on button "Select files" at bounding box center [317, 216] width 86 height 26
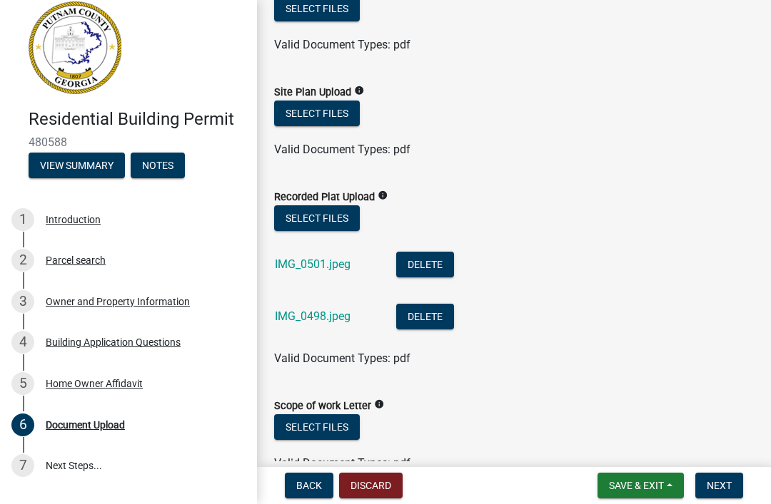
scroll to position [343, 0]
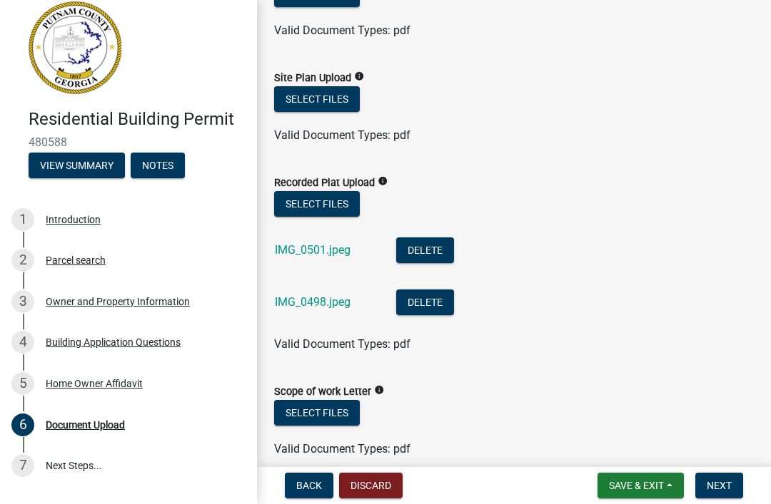
click at [320, 98] on button "Select files" at bounding box center [317, 99] width 86 height 26
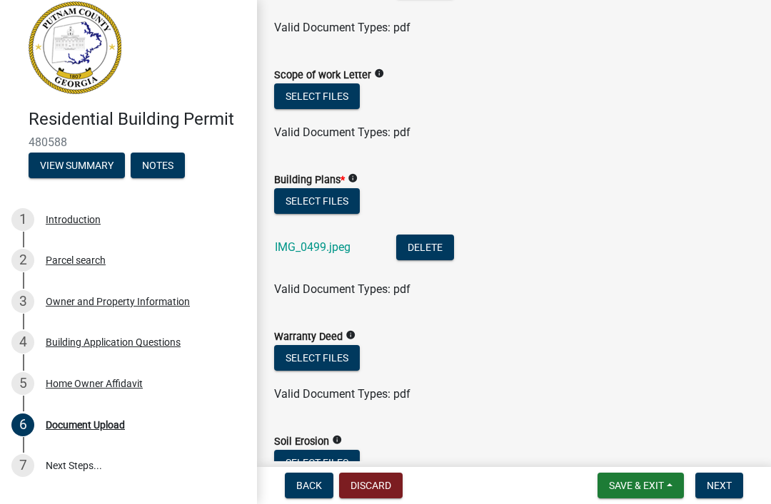
scroll to position [659, 0]
click at [334, 203] on button "Select files" at bounding box center [317, 201] width 86 height 26
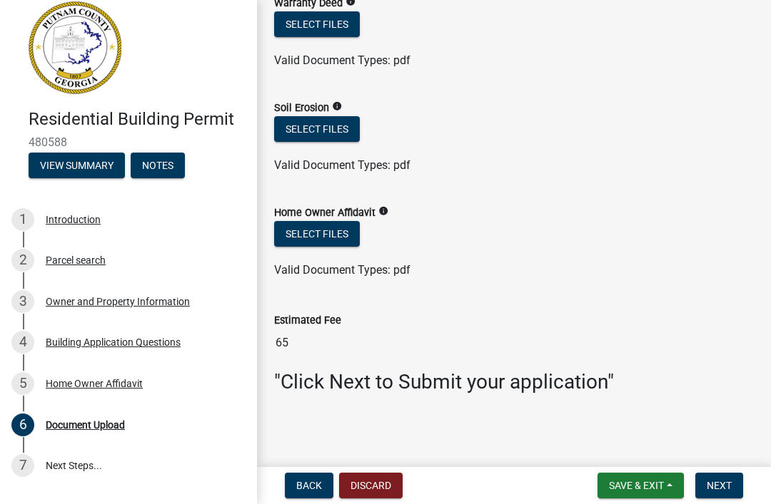
scroll to position [1045, 0]
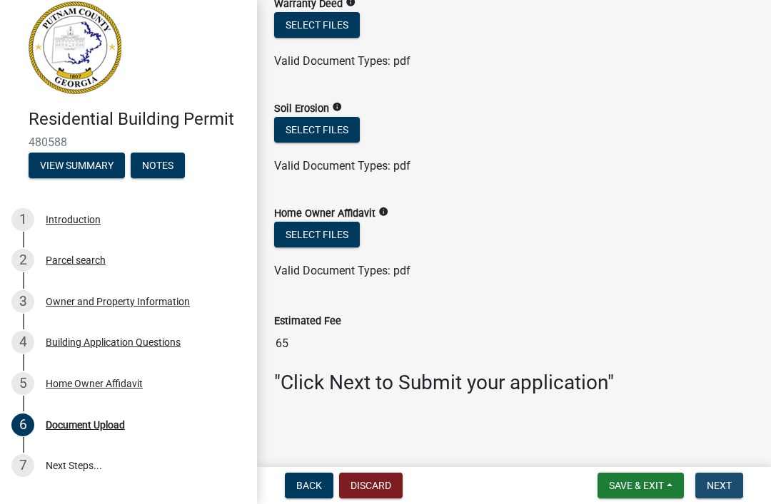
click at [717, 485] on span "Next" at bounding box center [718, 485] width 25 height 11
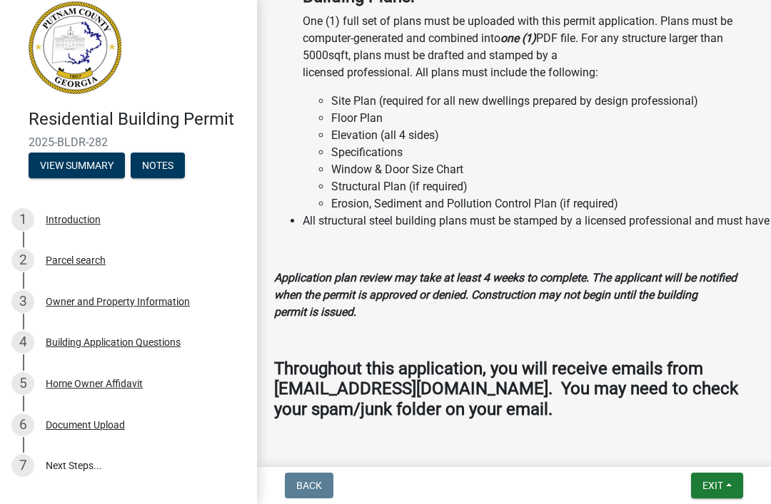
scroll to position [1716, 0]
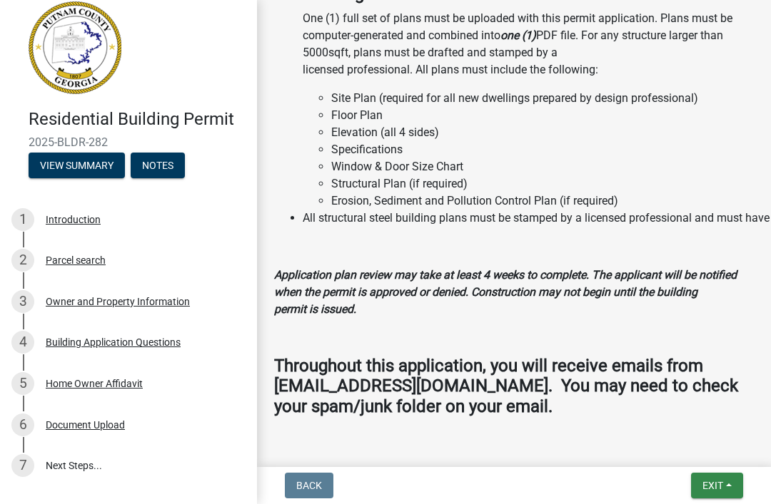
click at [719, 491] on span "Exit" at bounding box center [712, 485] width 21 height 11
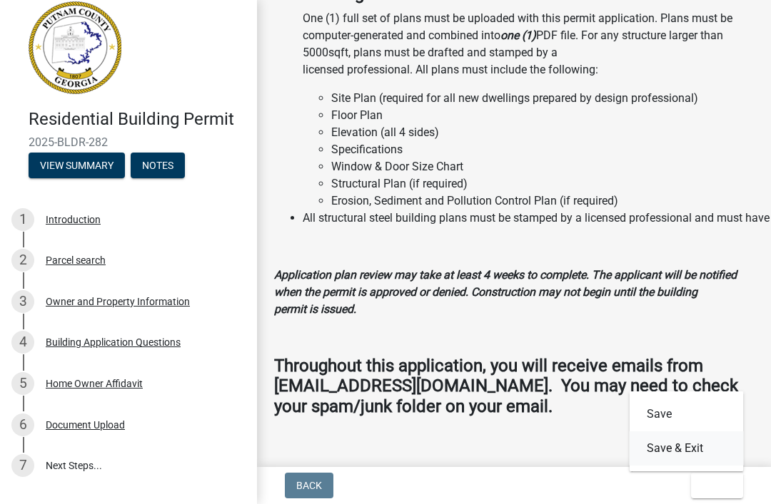
click at [689, 451] on button "Save & Exit" at bounding box center [686, 449] width 114 height 34
